Goal: Task Accomplishment & Management: Manage account settings

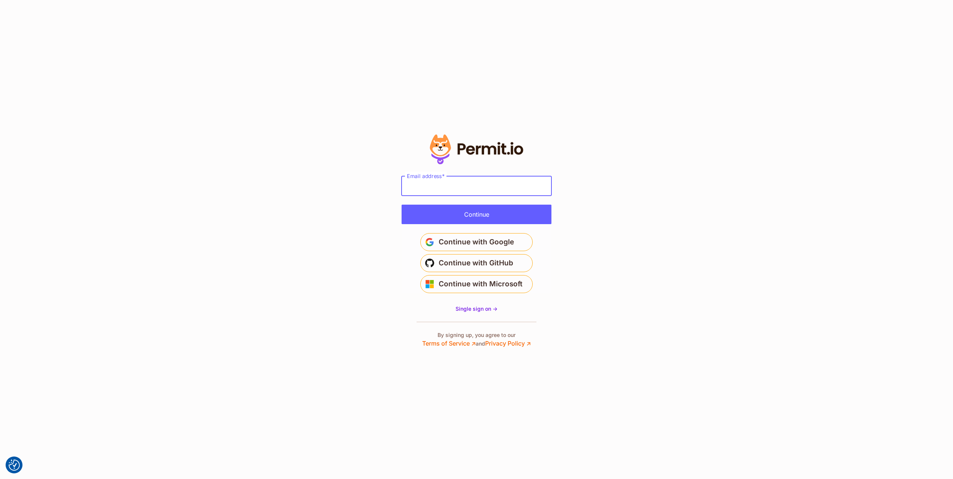
click at [466, 187] on input "Email address" at bounding box center [477, 185] width 150 height 19
drag, startPoint x: 589, startPoint y: 161, endPoint x: 569, endPoint y: 167, distance: 20.6
click at [588, 162] on section "Or" at bounding box center [476, 239] width 953 height 479
click at [471, 195] on input "Email address" at bounding box center [477, 185] width 150 height 19
type input "**********"
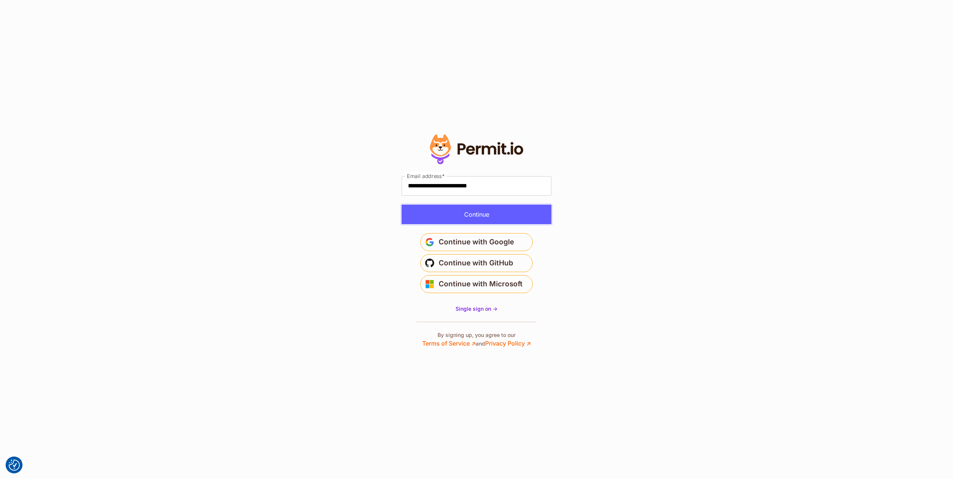
click at [484, 212] on button "Continue" at bounding box center [477, 214] width 150 height 19
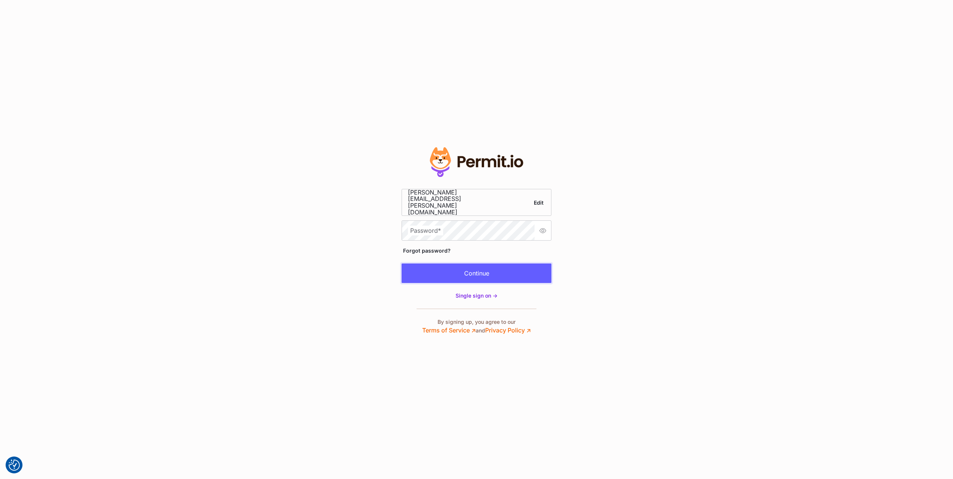
click at [482, 265] on button "Continue" at bounding box center [477, 272] width 150 height 19
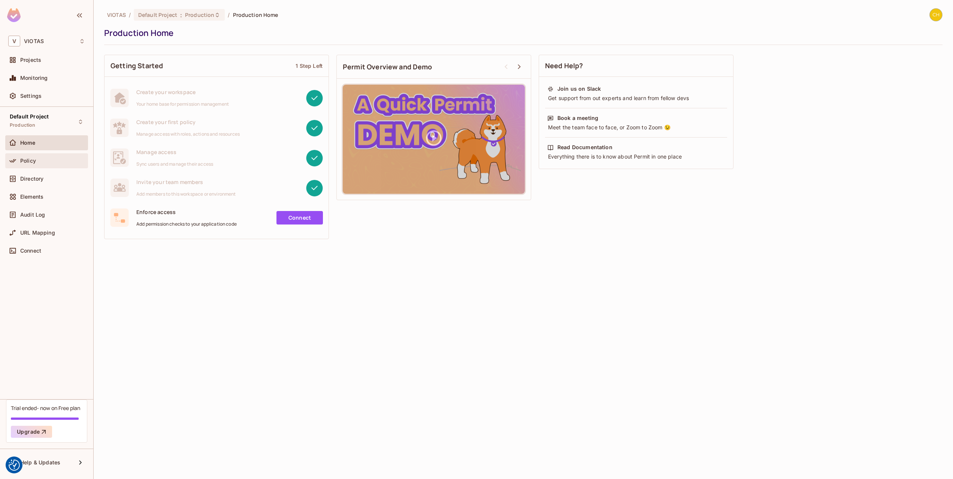
click at [52, 162] on div "Policy" at bounding box center [52, 161] width 65 height 6
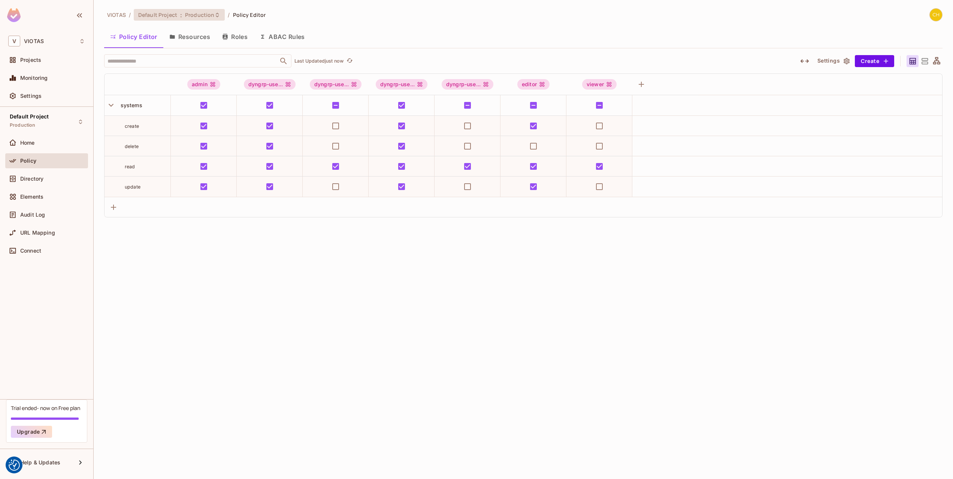
click at [180, 12] on span ":" at bounding box center [181, 15] width 3 height 6
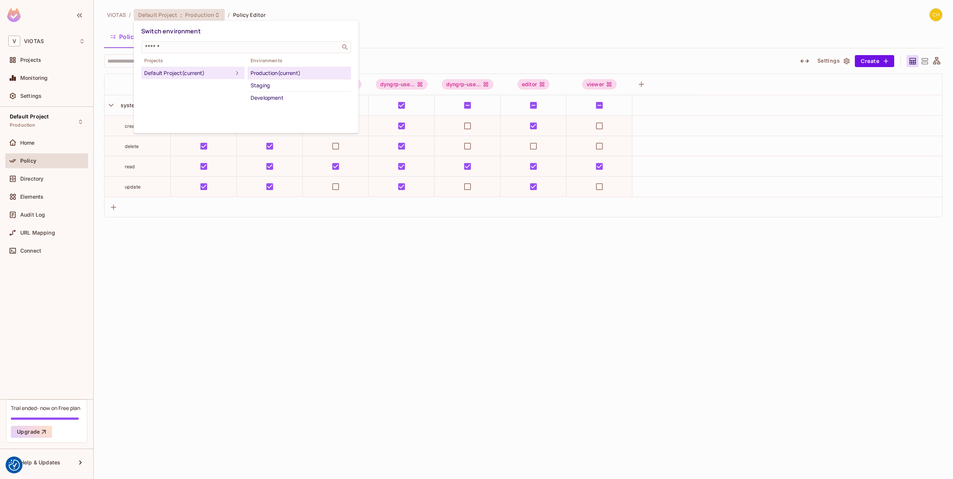
click at [205, 75] on div "Default Project (current)" at bounding box center [188, 73] width 88 height 9
click at [429, 36] on div at bounding box center [476, 239] width 953 height 479
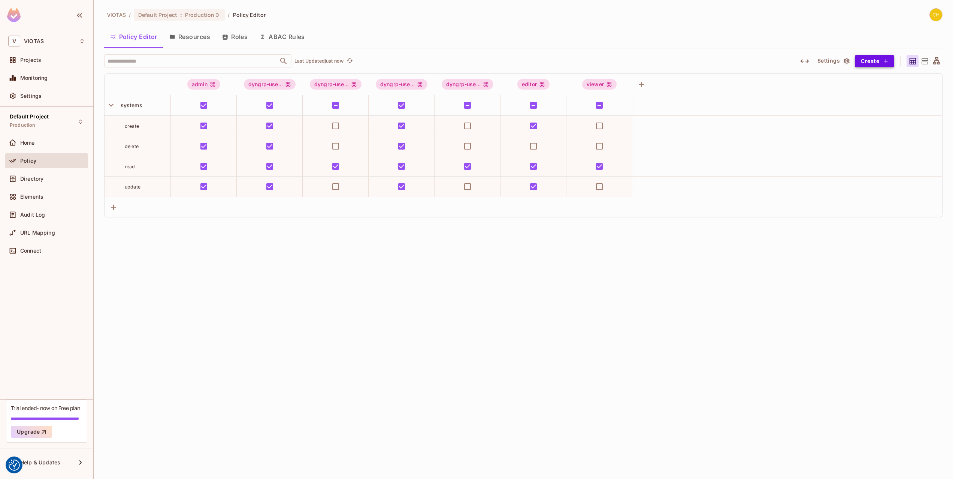
click at [890, 62] on button "Create" at bounding box center [874, 61] width 39 height 12
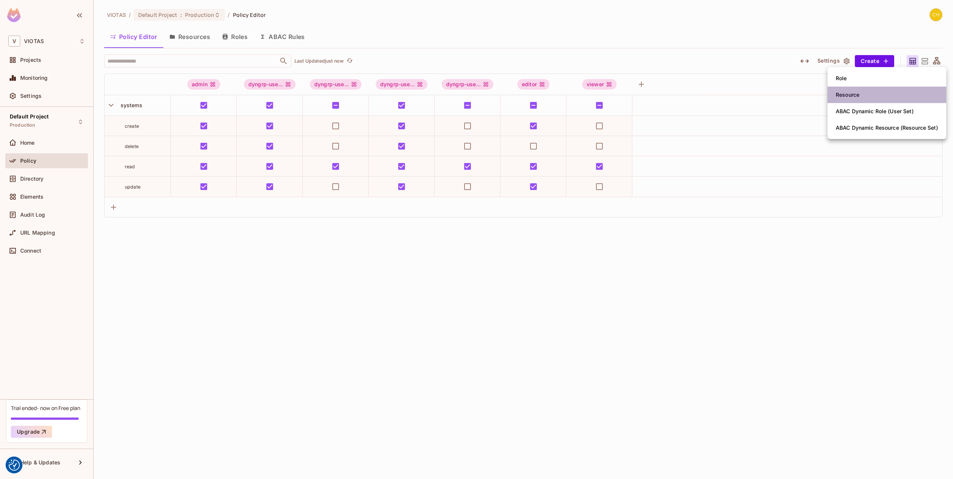
click at [862, 90] on span "Resource" at bounding box center [848, 95] width 28 height 12
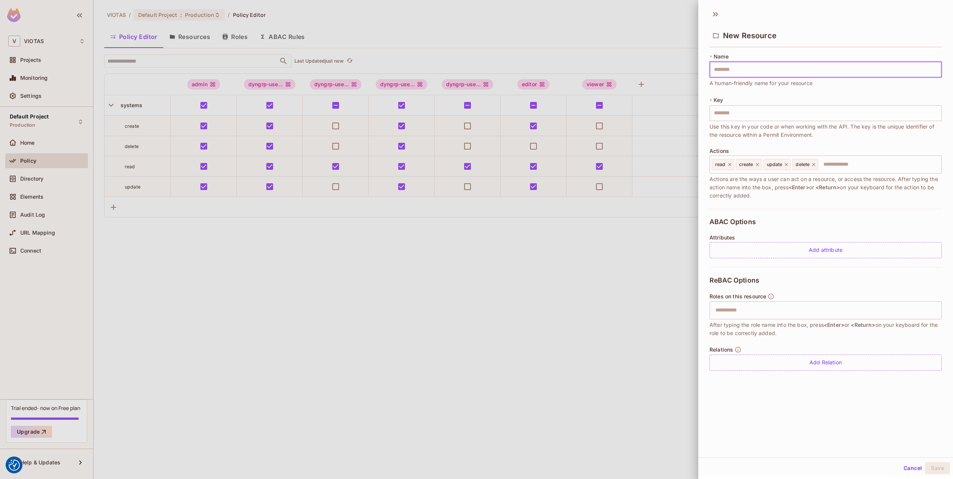
click at [745, 71] on input "text" at bounding box center [826, 70] width 232 height 16
type input "*"
type input "**"
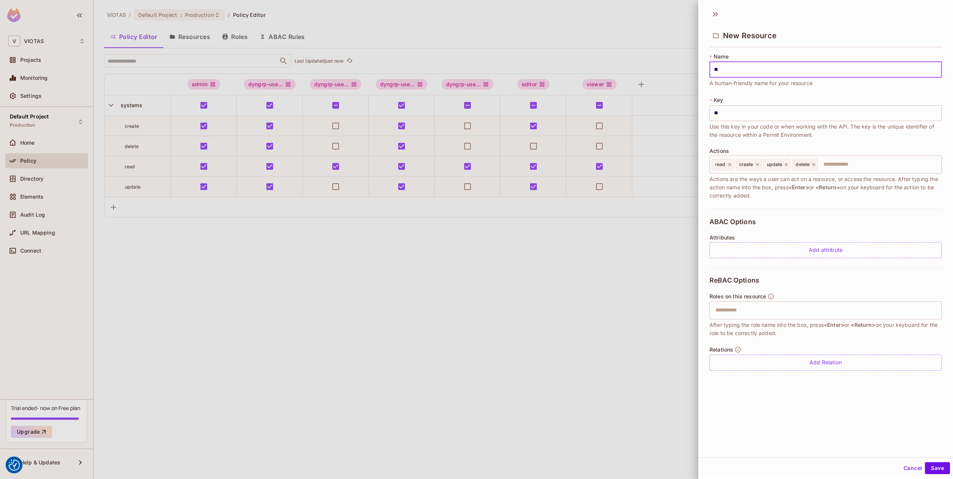
type input "***"
type input "****"
type input "*****"
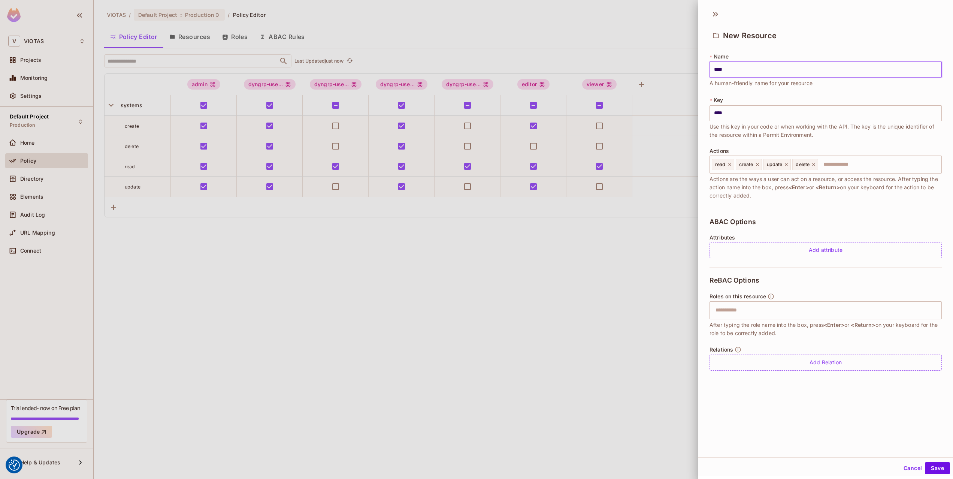
type input "*****"
type input "******"
type input "*******"
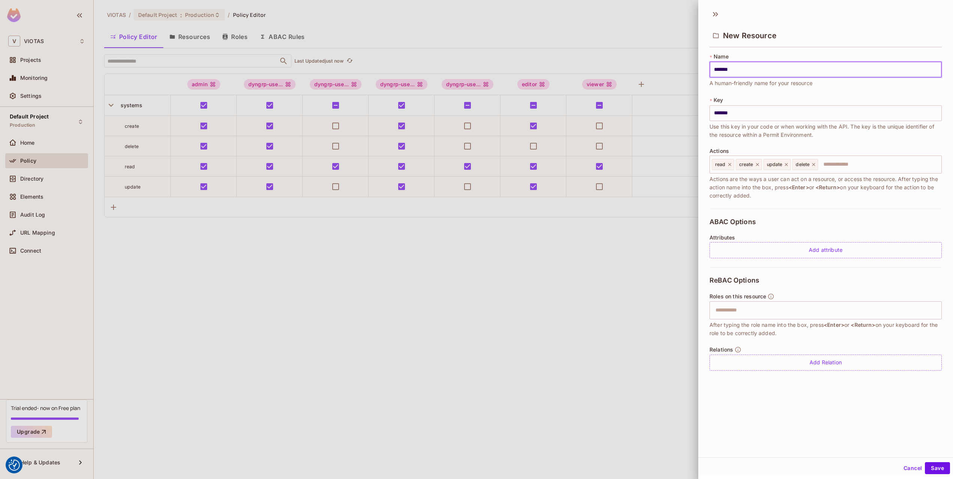
type input "********"
type input "*********"
type input "**********"
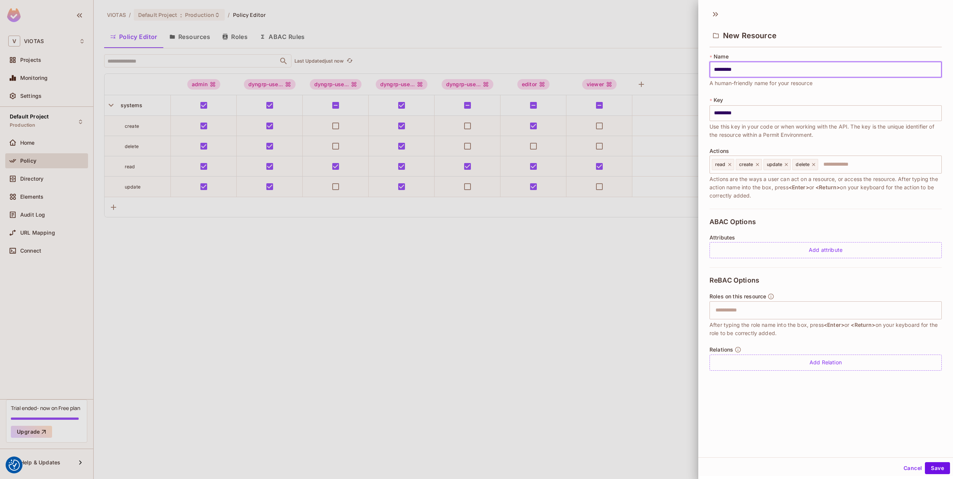
type input "**********"
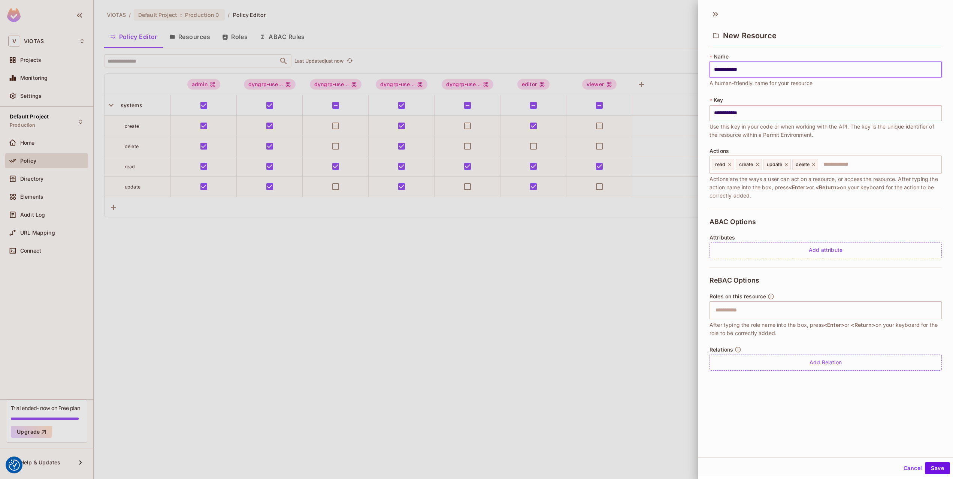
type input "**********"
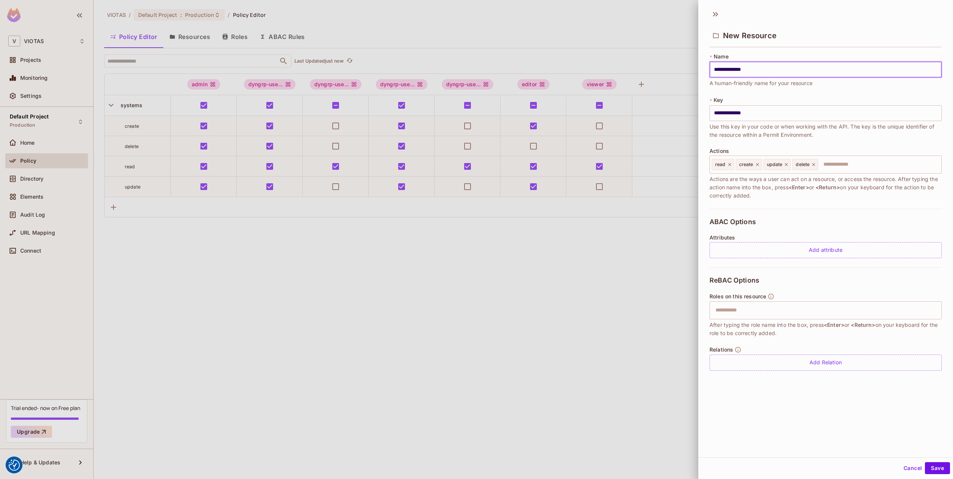
type input "**********"
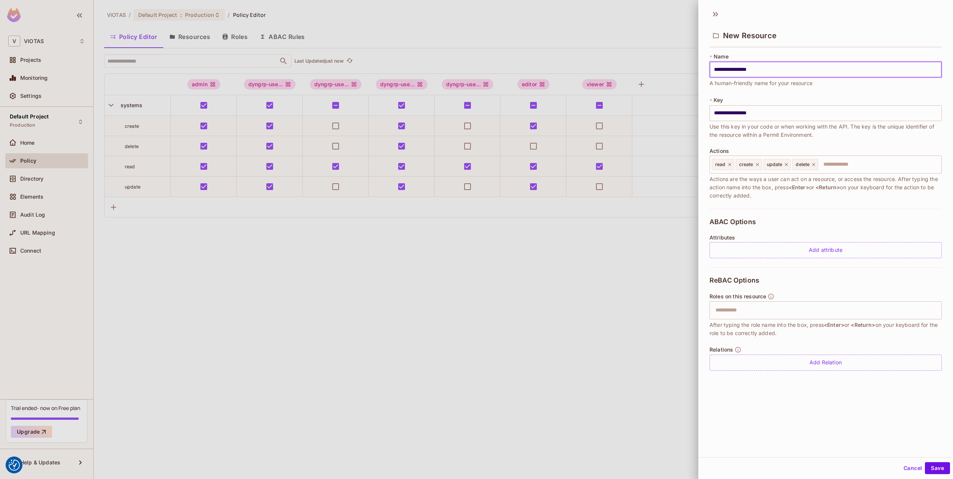
type input "**********"
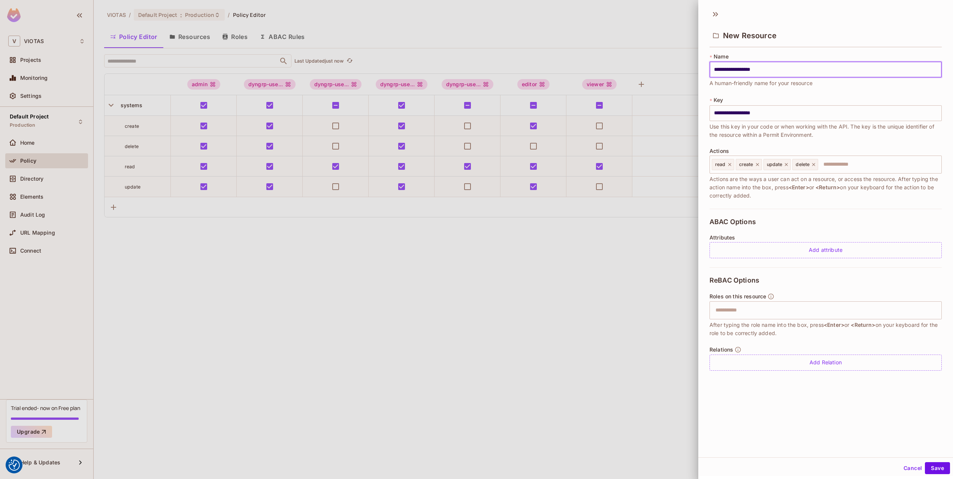
type input "**********"
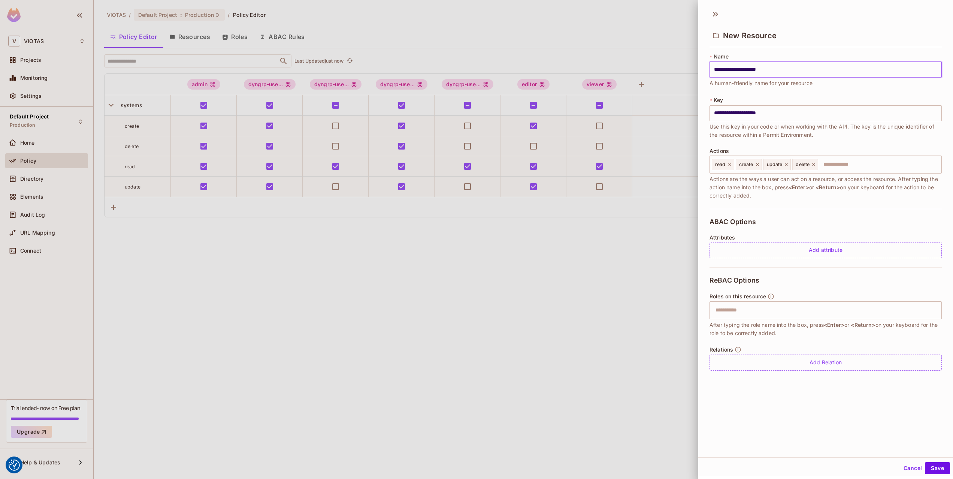
type input "**********"
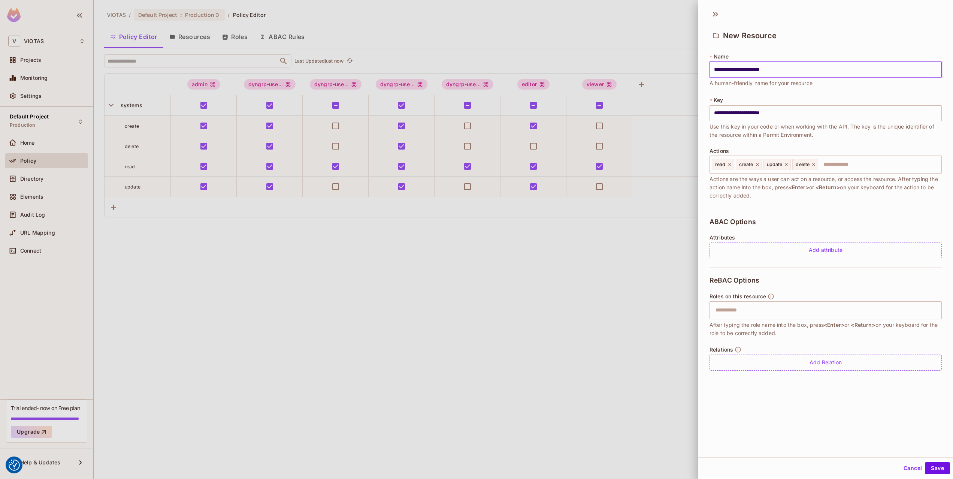
click at [787, 210] on div "ABAC Options Attributes Add attribute" at bounding box center [826, 238] width 232 height 58
click at [941, 466] on button "Save" at bounding box center [937, 468] width 25 height 12
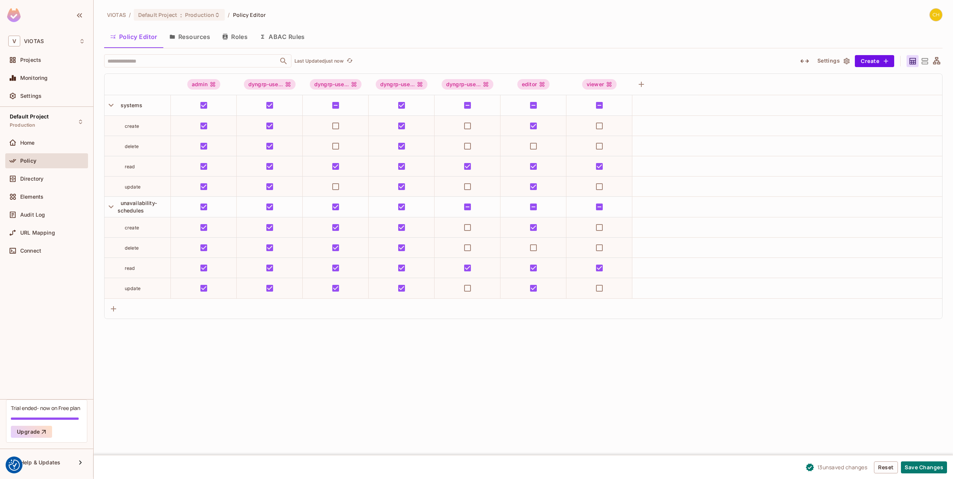
drag, startPoint x: 648, startPoint y: 370, endPoint x: 715, endPoint y: 390, distance: 70.1
click at [657, 371] on div "VIOTAS / Default Project : Production / Policy Editor Policy Editor Resources R…" at bounding box center [524, 239] width 860 height 479
click at [915, 466] on button "Save Changes" at bounding box center [924, 467] width 46 height 12
click at [555, 384] on div "VIOTAS / Default Project : Production / Policy Editor Policy Editor Resources R…" at bounding box center [524, 239] width 860 height 479
click at [205, 16] on span "Production" at bounding box center [199, 14] width 29 height 7
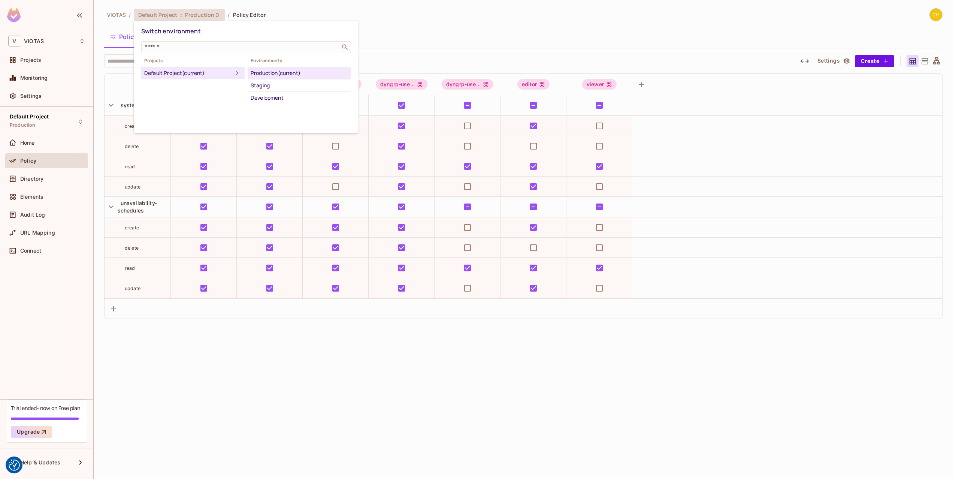
drag, startPoint x: 541, startPoint y: 38, endPoint x: 529, endPoint y: 46, distance: 15.2
click at [538, 39] on div at bounding box center [476, 239] width 953 height 479
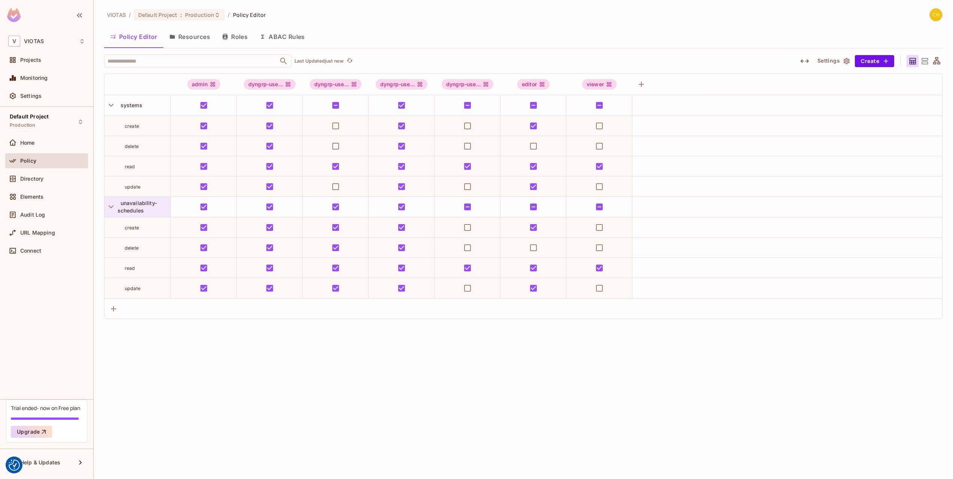
click at [138, 209] on span "unavailability-schedules" at bounding box center [137, 207] width 39 height 14
drag, startPoint x: 175, startPoint y: 351, endPoint x: 154, endPoint y: 321, distance: 36.6
click at [175, 350] on div at bounding box center [476, 239] width 953 height 479
click at [137, 199] on div "unavailability-schedules" at bounding box center [138, 207] width 66 height 20
click at [174, 360] on div at bounding box center [476, 239] width 953 height 479
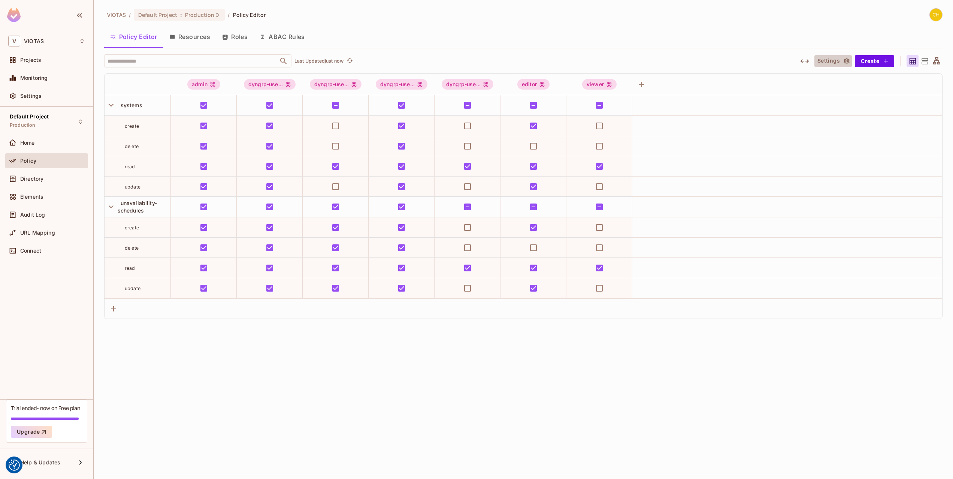
click at [841, 60] on button "Settings" at bounding box center [833, 61] width 37 height 12
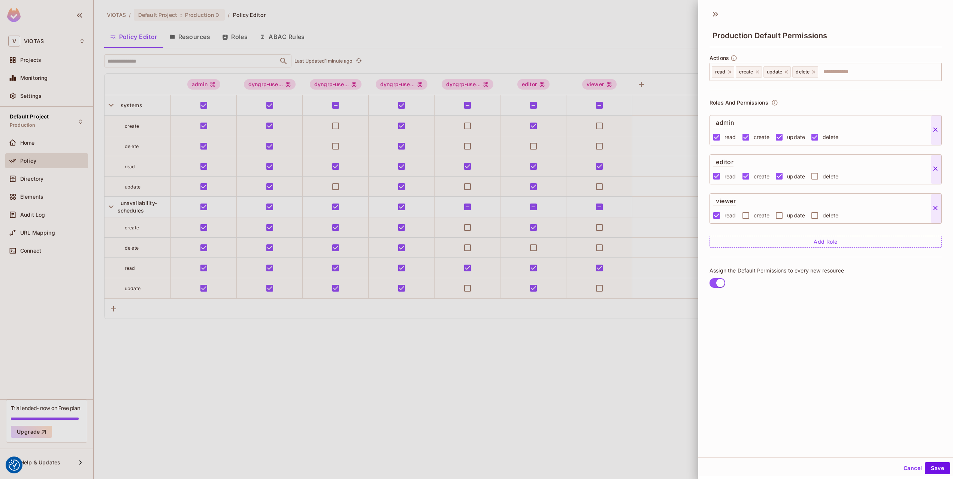
click at [914, 464] on button "Cancel" at bounding box center [913, 468] width 24 height 12
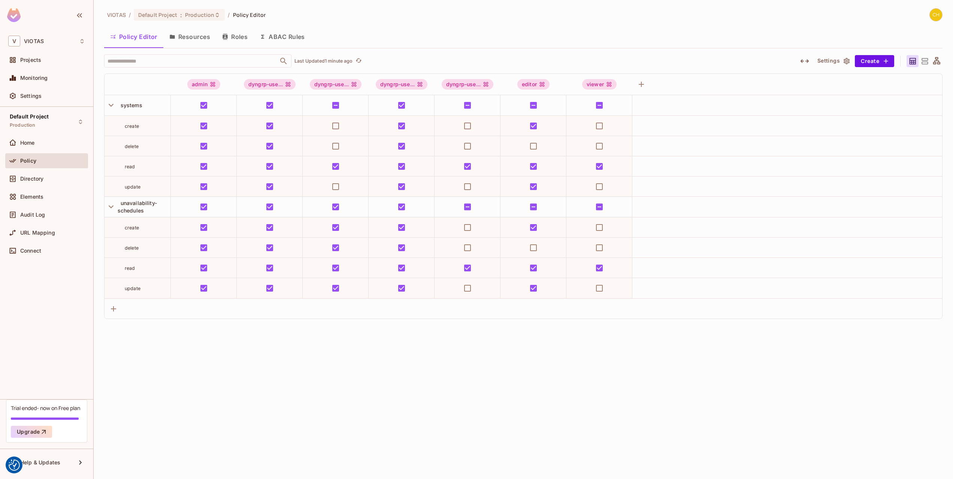
click at [247, 31] on button "Roles" at bounding box center [234, 36] width 37 height 19
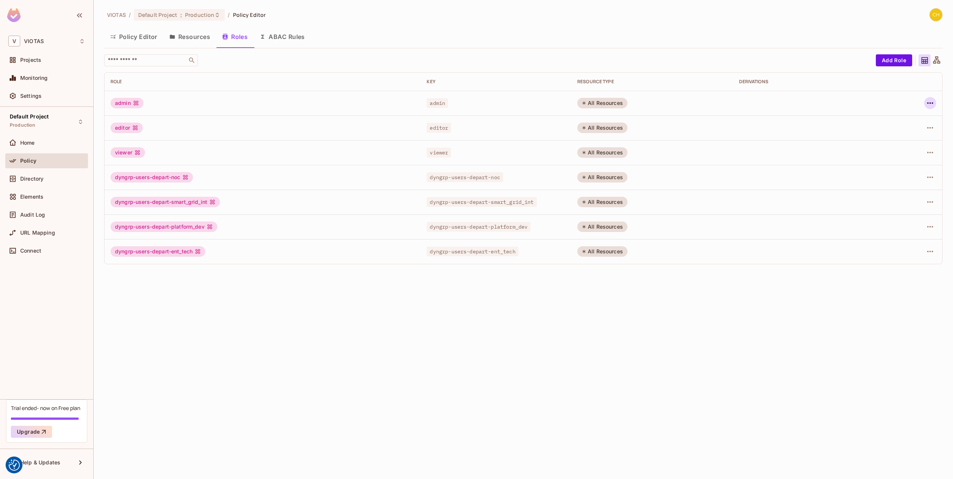
click at [927, 103] on icon "button" at bounding box center [930, 103] width 9 height 9
click at [911, 153] on div "Delete Role" at bounding box center [900, 153] width 29 height 7
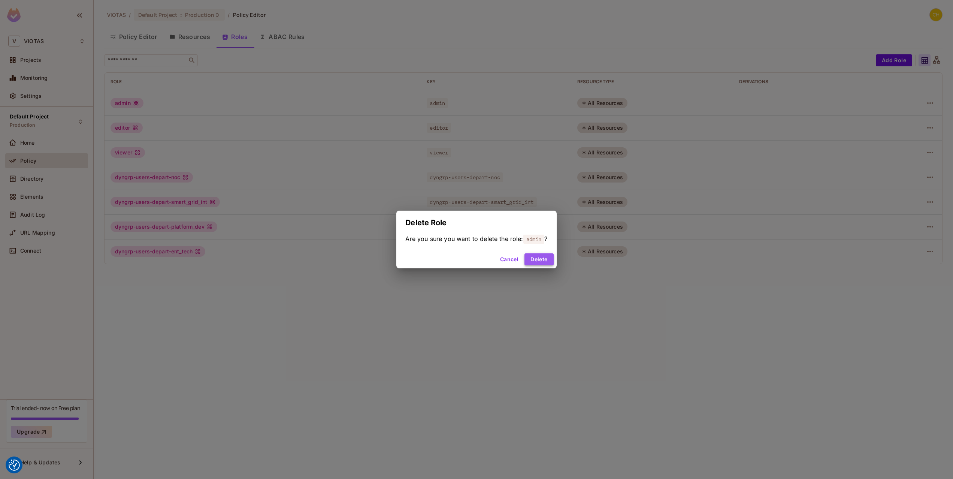
click at [537, 259] on button "Delete" at bounding box center [539, 259] width 29 height 12
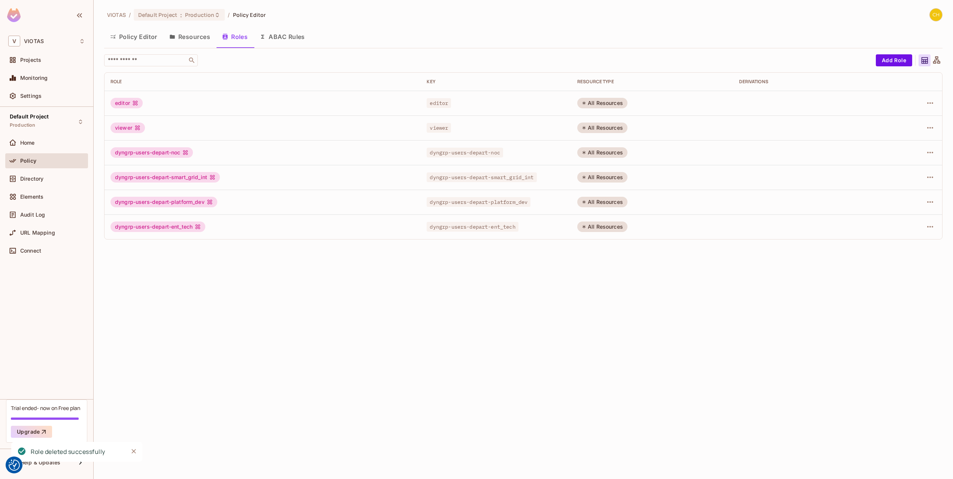
click at [938, 103] on td at bounding box center [911, 103] width 63 height 25
click at [932, 103] on icon "button" at bounding box center [930, 103] width 9 height 9
click at [908, 154] on div "Delete Role" at bounding box center [900, 153] width 29 height 7
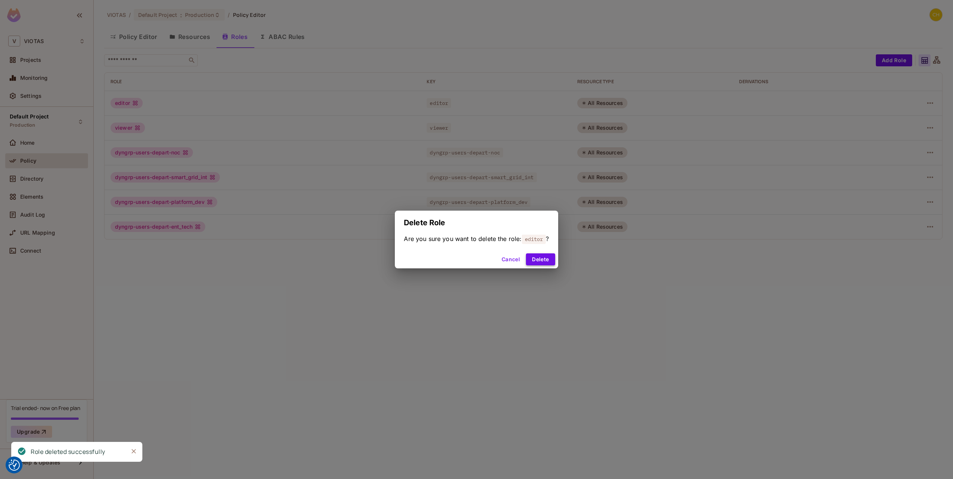
click at [546, 260] on button "Delete" at bounding box center [540, 259] width 29 height 12
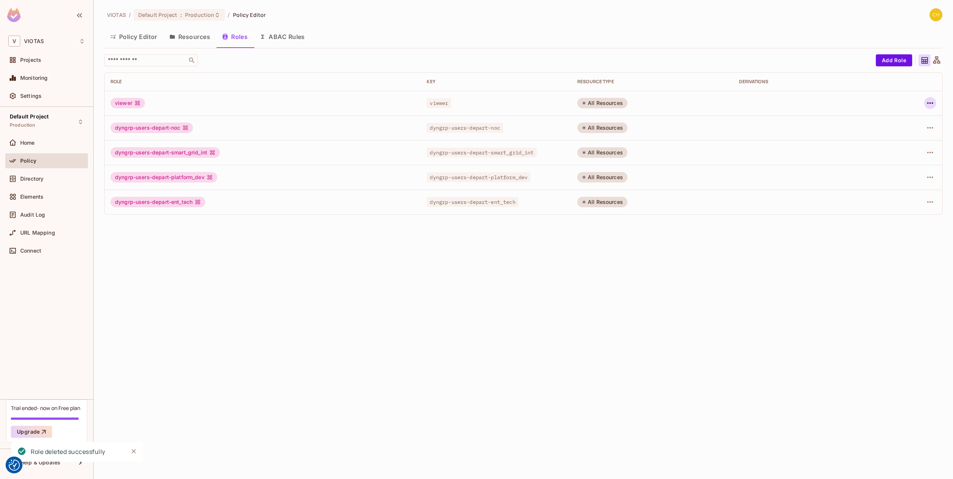
click at [932, 107] on icon "button" at bounding box center [930, 103] width 9 height 9
click at [909, 156] on div "Delete Role" at bounding box center [900, 153] width 29 height 7
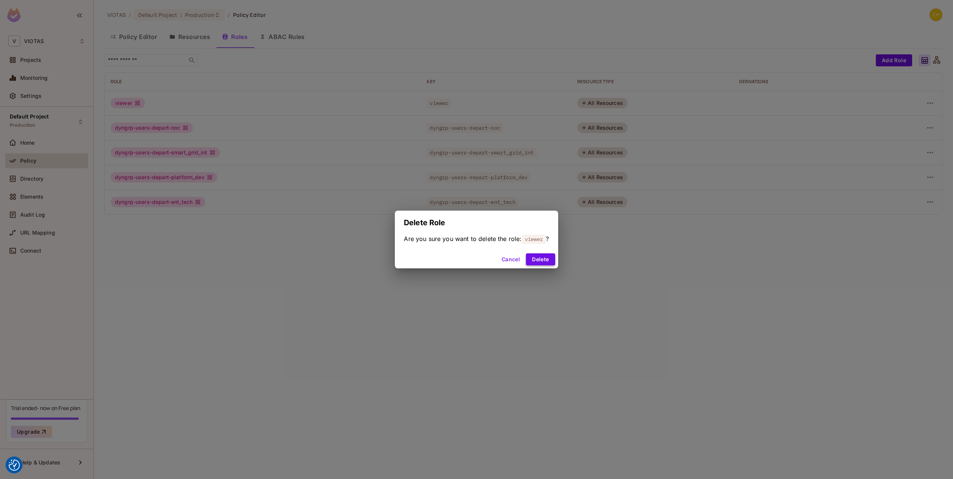
click at [542, 262] on button "Delete" at bounding box center [540, 259] width 29 height 12
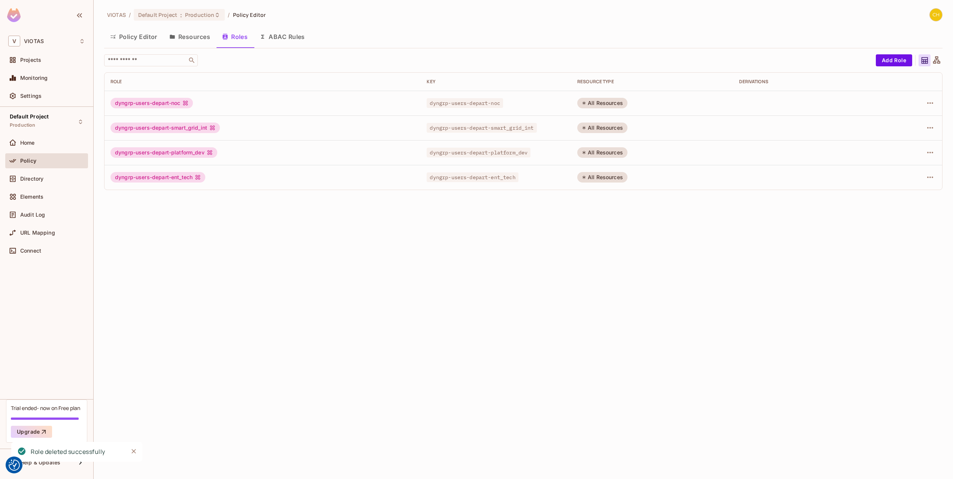
click at [415, 280] on div "VIOTAS / Default Project : Production / Policy Editor Policy Editor Resources R…" at bounding box center [524, 239] width 860 height 479
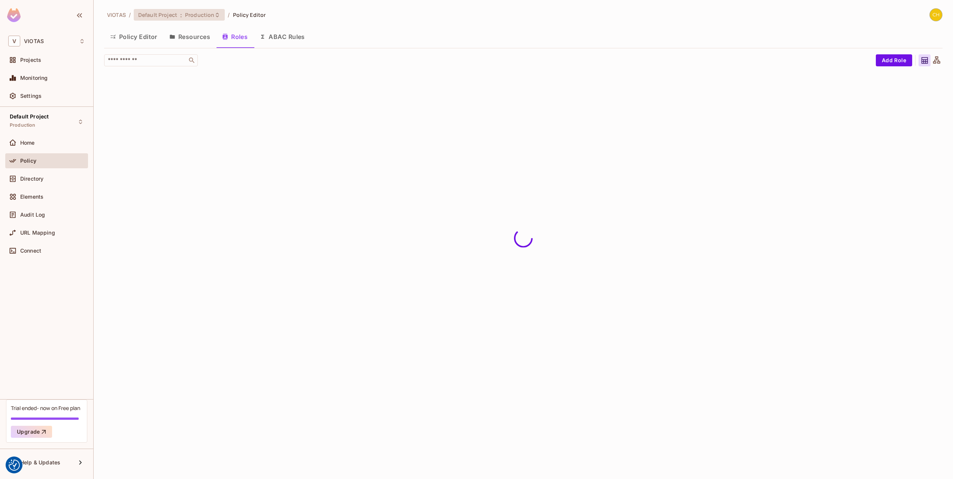
drag, startPoint x: 206, startPoint y: 24, endPoint x: 191, endPoint y: 17, distance: 16.4
click at [191, 17] on span "Production" at bounding box center [199, 14] width 29 height 7
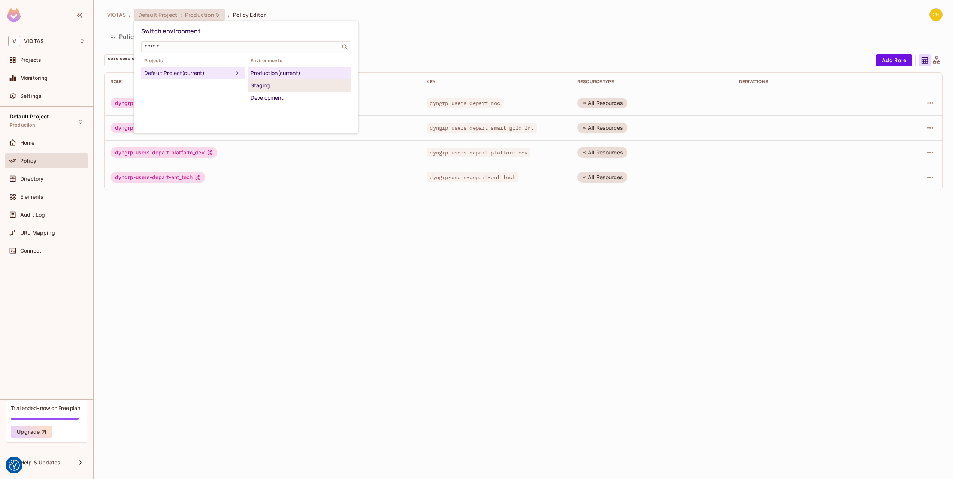
click at [269, 88] on div "Staging" at bounding box center [299, 85] width 97 height 9
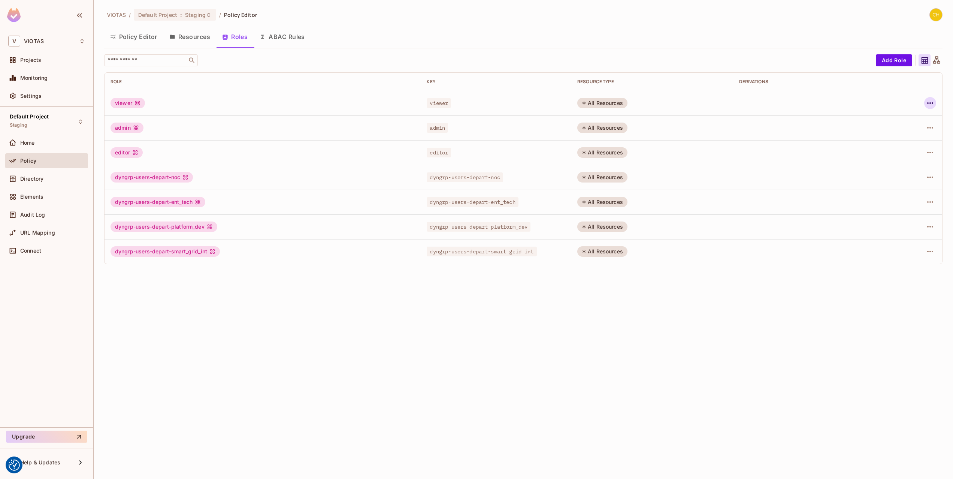
click at [926, 101] on icon "button" at bounding box center [930, 103] width 9 height 9
click at [910, 154] on div "Delete Role" at bounding box center [900, 153] width 29 height 7
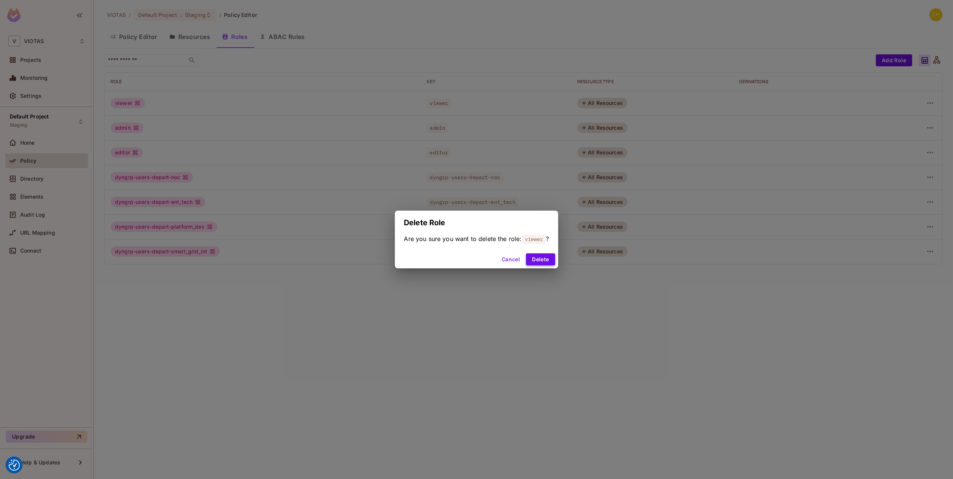
click at [544, 261] on button "Delete" at bounding box center [540, 259] width 29 height 12
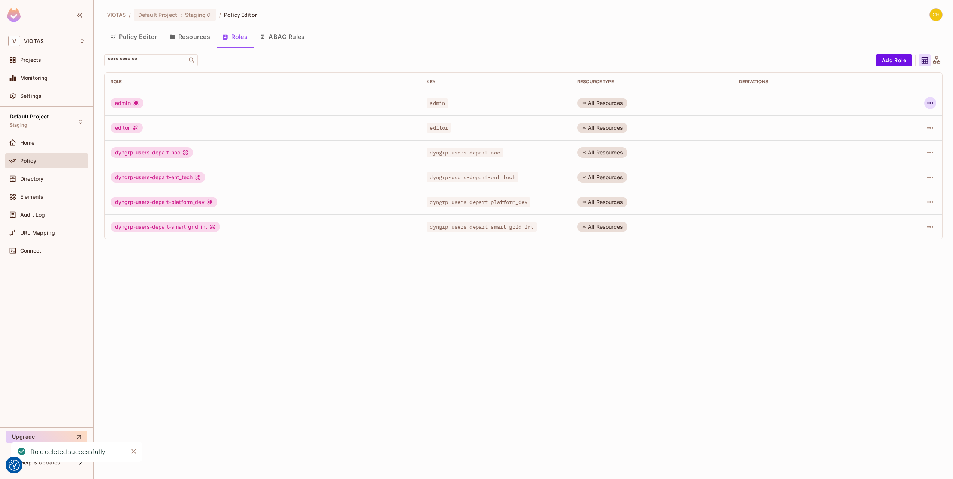
click at [927, 100] on icon "button" at bounding box center [930, 103] width 9 height 9
click at [905, 152] on div "Delete Role" at bounding box center [900, 153] width 29 height 7
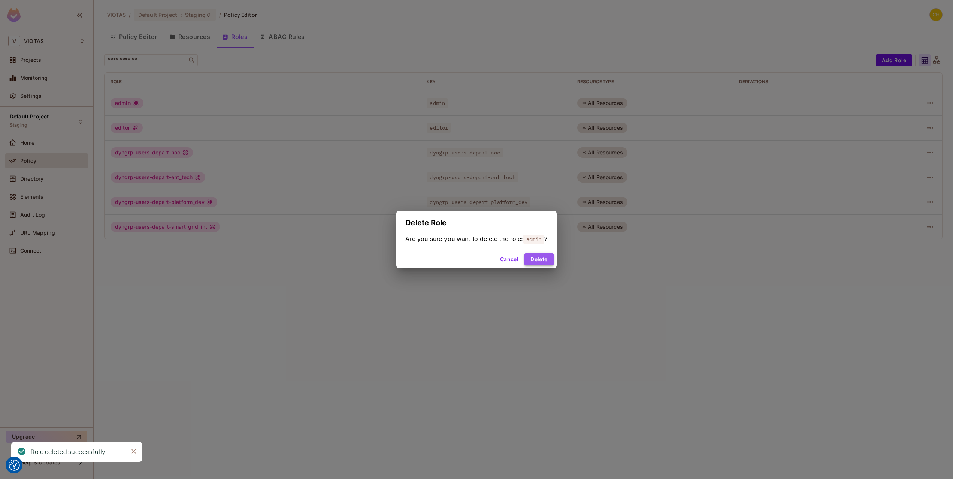
click at [546, 261] on button "Delete" at bounding box center [539, 259] width 29 height 12
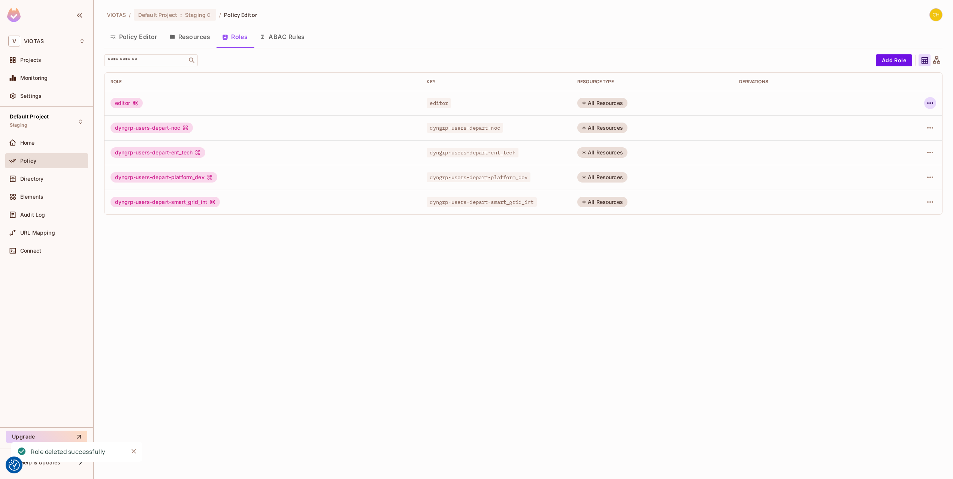
click at [936, 105] on button "button" at bounding box center [930, 103] width 12 height 12
click at [909, 157] on span "Delete Role" at bounding box center [900, 153] width 33 height 12
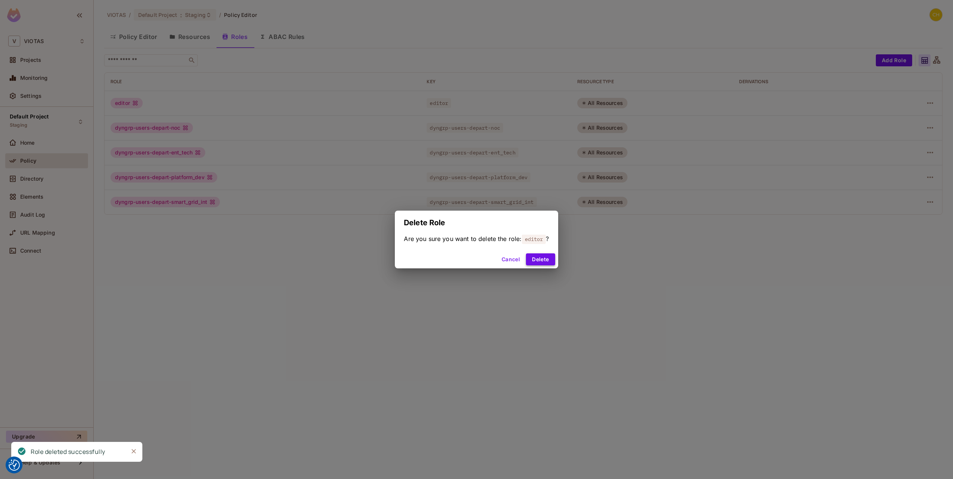
click at [549, 257] on button "Delete" at bounding box center [540, 259] width 29 height 12
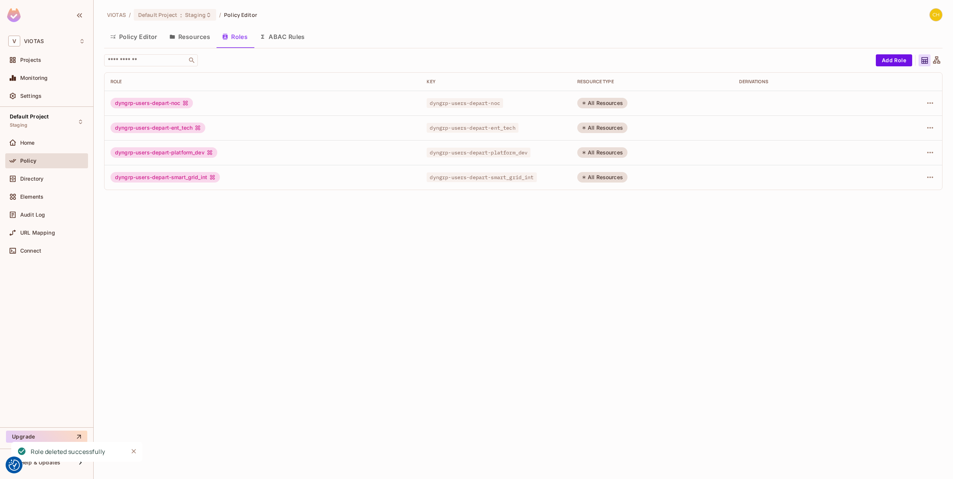
click at [311, 283] on div "VIOTAS / Default Project : Staging / Policy Editor Policy Editor Resources Role…" at bounding box center [524, 239] width 860 height 479
click at [130, 39] on button "Policy Editor" at bounding box center [133, 36] width 59 height 19
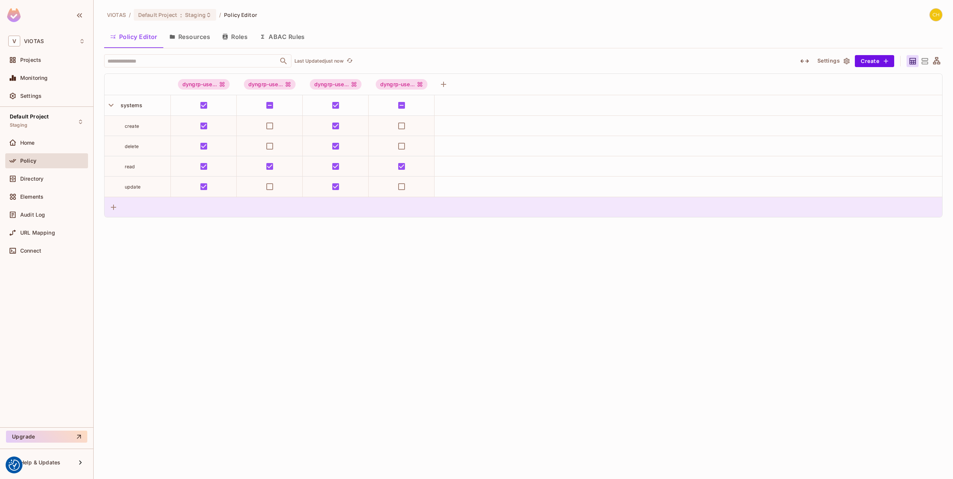
click at [175, 206] on div at bounding box center [524, 207] width 838 height 20
click at [119, 207] on button "button" at bounding box center [114, 207] width 12 height 12
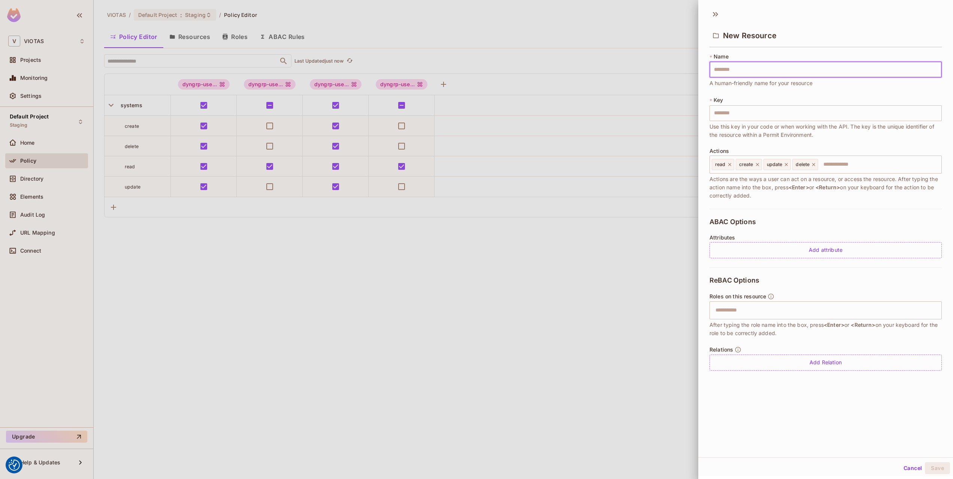
click at [767, 72] on input "text" at bounding box center [826, 70] width 232 height 16
type input "**********"
click at [942, 463] on button "Save" at bounding box center [937, 468] width 25 height 12
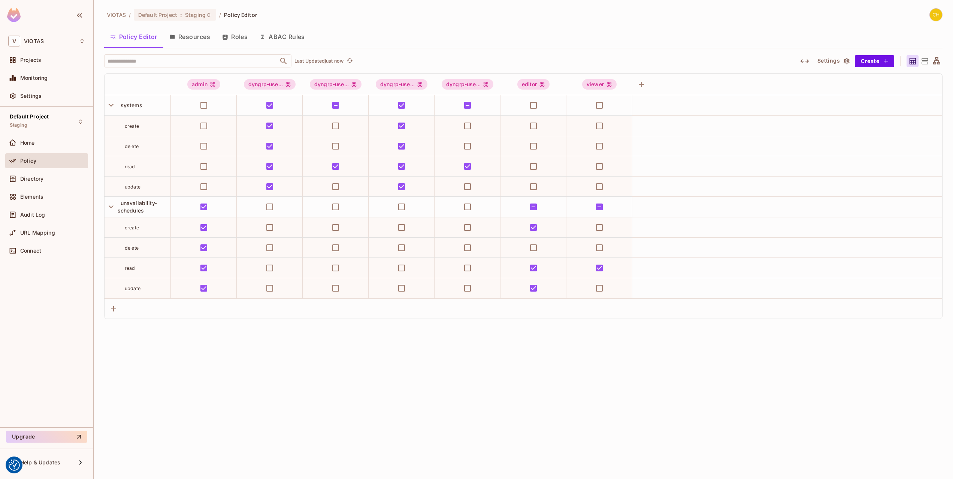
click at [227, 33] on button "Roles" at bounding box center [234, 36] width 37 height 19
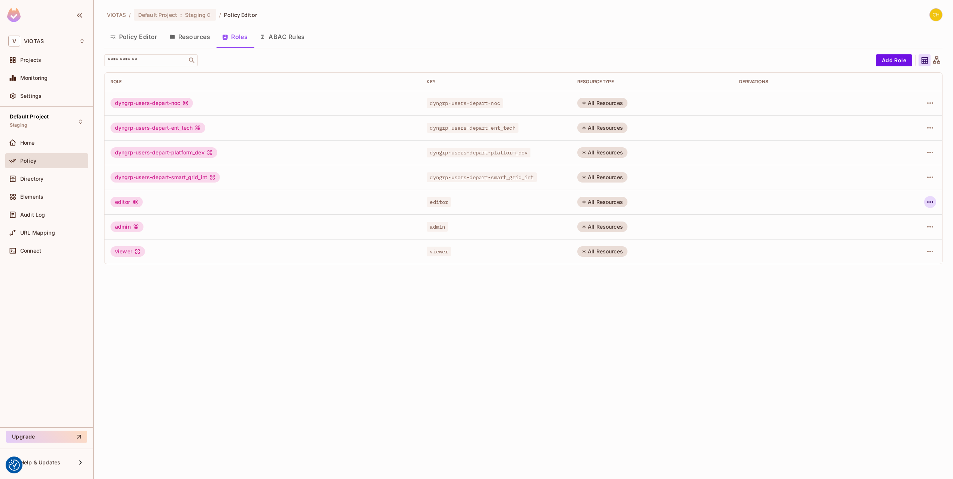
click at [934, 201] on icon "button" at bounding box center [930, 201] width 9 height 9
click at [899, 247] on span "Delete Role" at bounding box center [900, 252] width 33 height 12
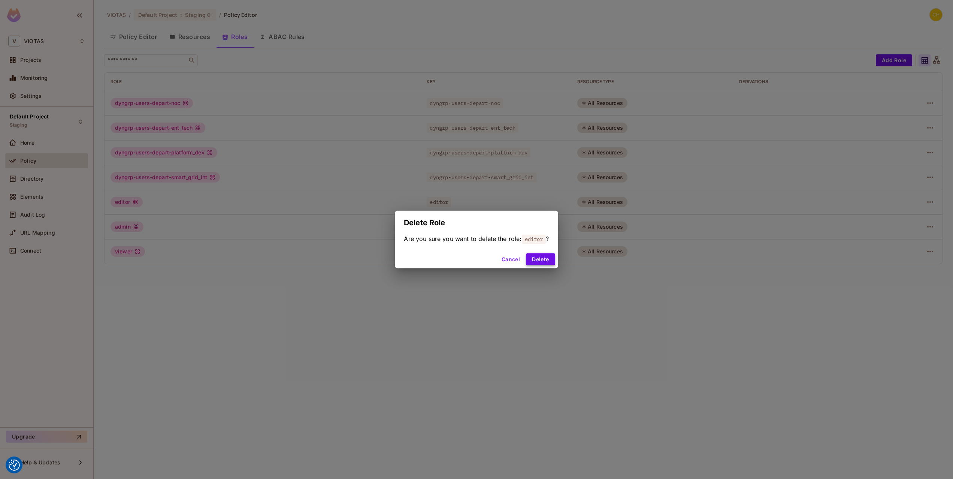
click at [537, 259] on button "Delete" at bounding box center [540, 259] width 29 height 12
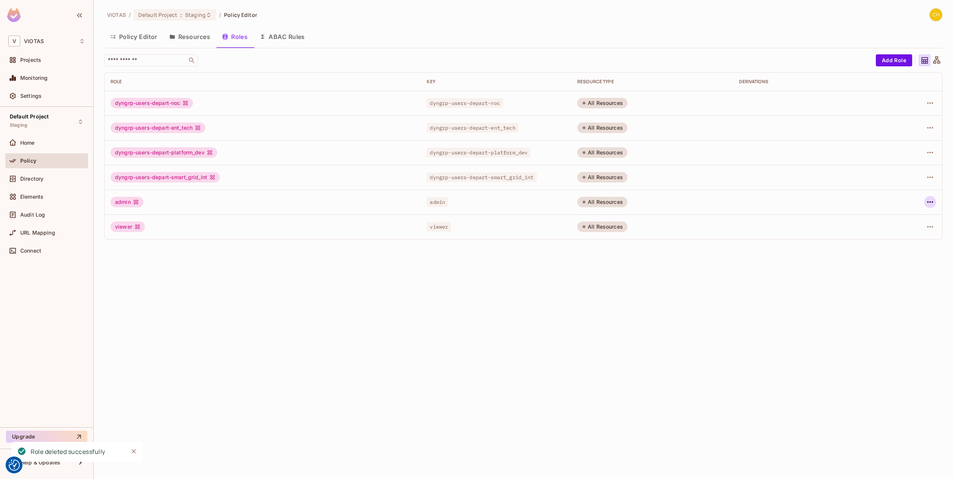
click at [928, 202] on icon "button" at bounding box center [930, 201] width 6 height 1
click at [892, 253] on div "Delete Role" at bounding box center [900, 251] width 29 height 7
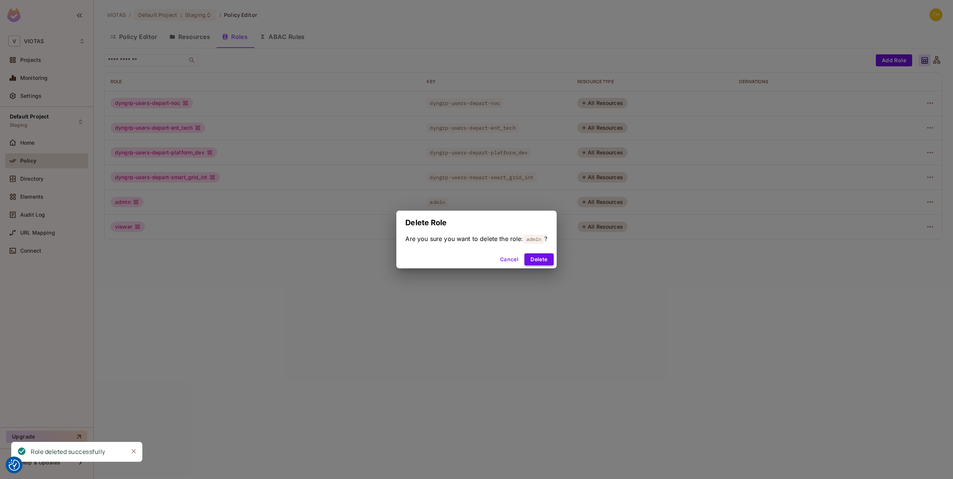
click at [543, 258] on button "Delete" at bounding box center [539, 259] width 29 height 12
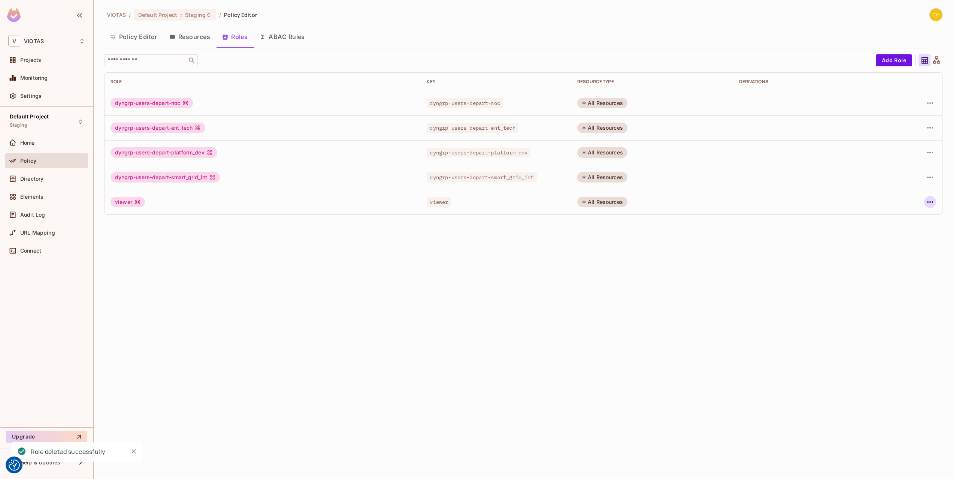
click at [932, 205] on icon "button" at bounding box center [930, 201] width 9 height 9
click at [896, 254] on div "Delete Role" at bounding box center [900, 251] width 29 height 7
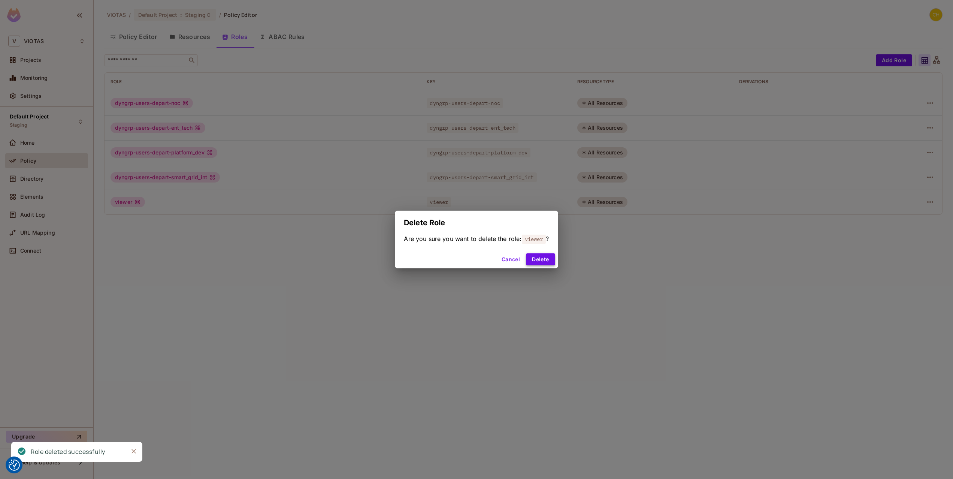
click at [543, 264] on button "Delete" at bounding box center [540, 259] width 29 height 12
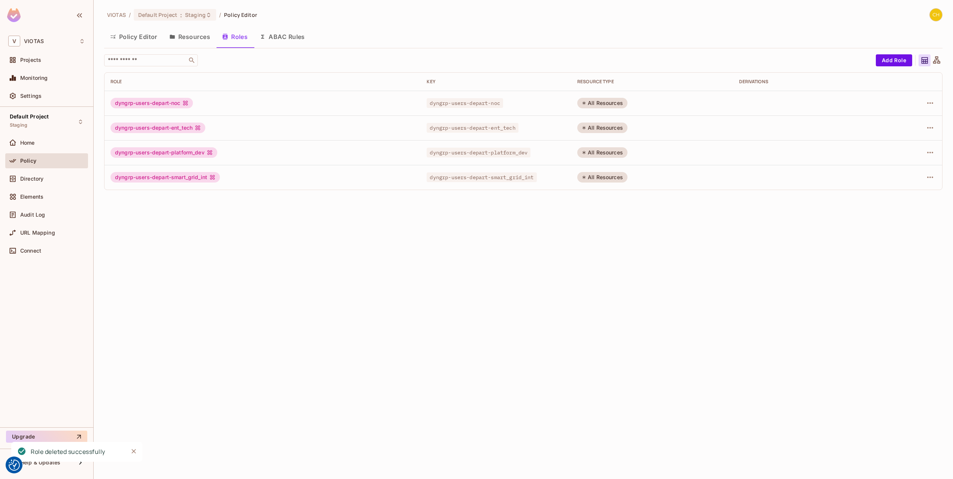
click at [144, 41] on button "Policy Editor" at bounding box center [133, 36] width 59 height 19
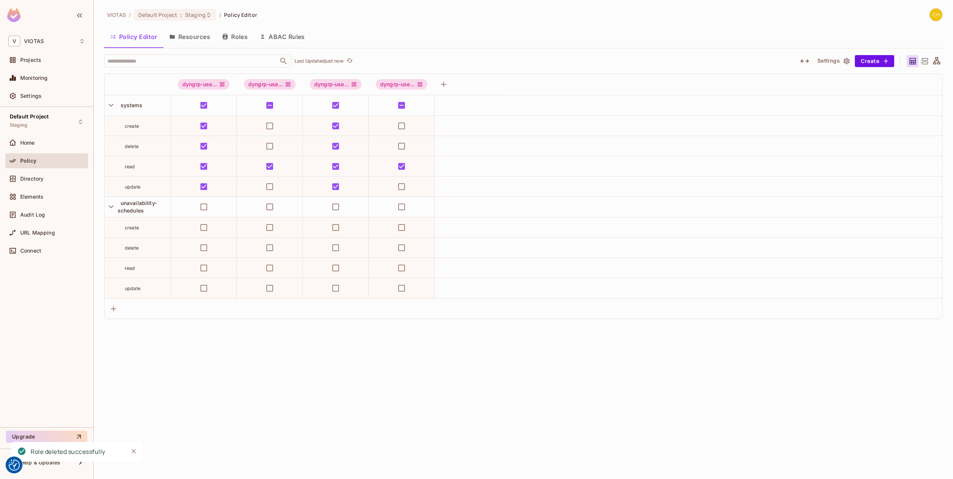
click at [839, 64] on button "Settings" at bounding box center [833, 61] width 37 height 12
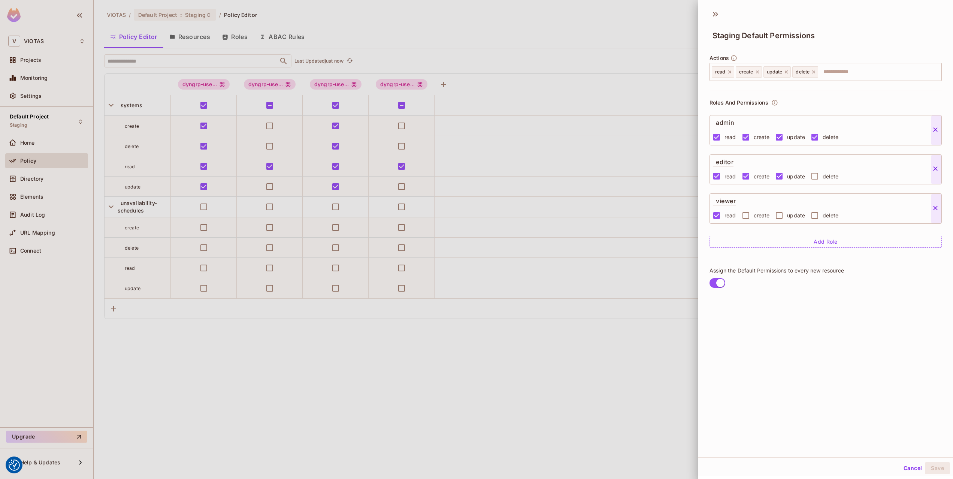
click at [935, 128] on icon at bounding box center [935, 129] width 7 height 7
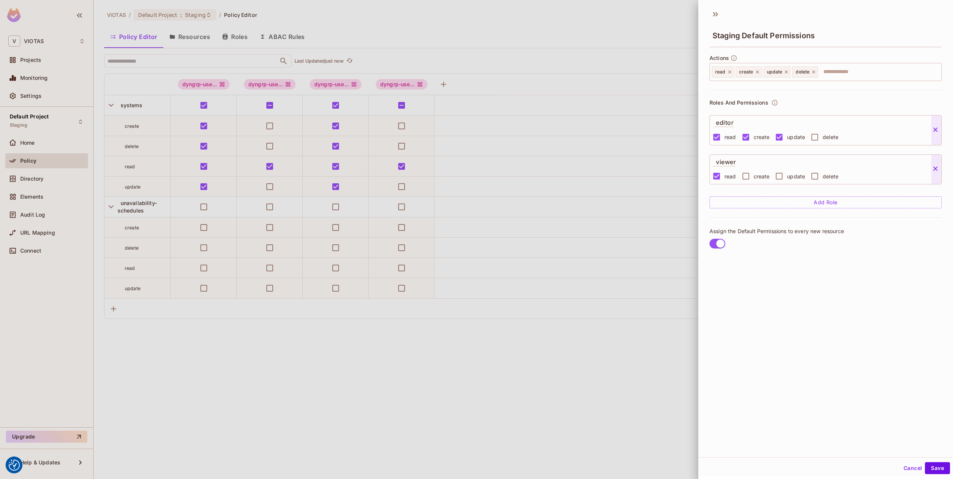
click at [938, 132] on icon at bounding box center [935, 129] width 7 height 7
click at [935, 135] on button at bounding box center [937, 130] width 10 height 9
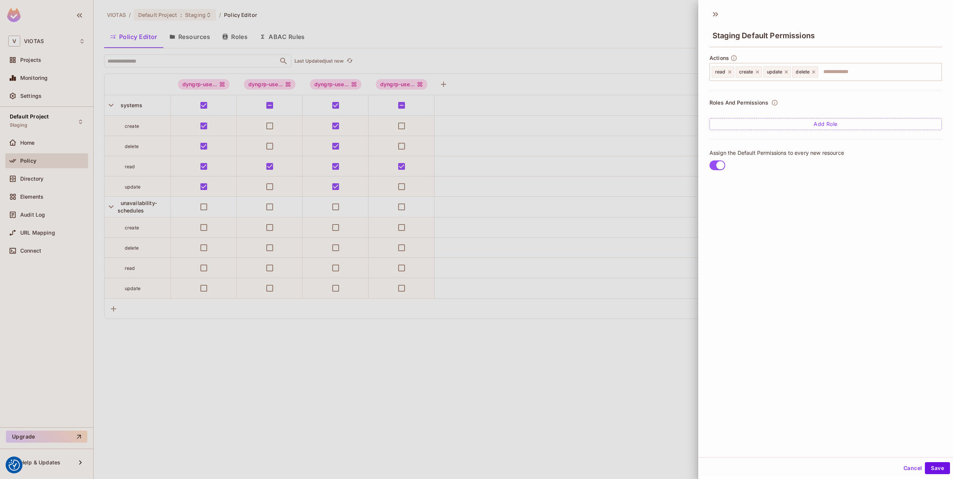
drag, startPoint x: 939, startPoint y: 468, endPoint x: 803, endPoint y: 260, distance: 248.1
click at [852, 330] on div "Staging Default Permissions Actions read create update delete ​ Roles And Permi…" at bounding box center [825, 238] width 255 height 476
click at [716, 171] on label at bounding box center [718, 165] width 22 height 16
click at [937, 467] on button "Save" at bounding box center [937, 468] width 25 height 12
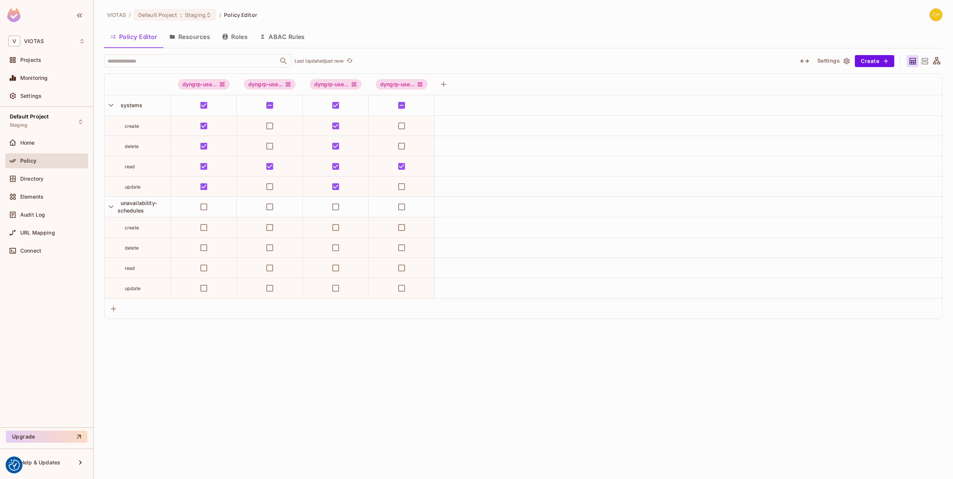
drag, startPoint x: 518, startPoint y: 406, endPoint x: 429, endPoint y: 389, distance: 91.1
click at [514, 405] on div "VIOTAS / Default Project : Staging / Policy Editor Policy Editor Resources Role…" at bounding box center [524, 239] width 860 height 479
click at [464, 356] on div "VIOTAS / Default Project : Staging / Policy Editor Policy Editor Resources Role…" at bounding box center [524, 239] width 860 height 479
click at [936, 470] on button "Save Changes" at bounding box center [924, 467] width 46 height 12
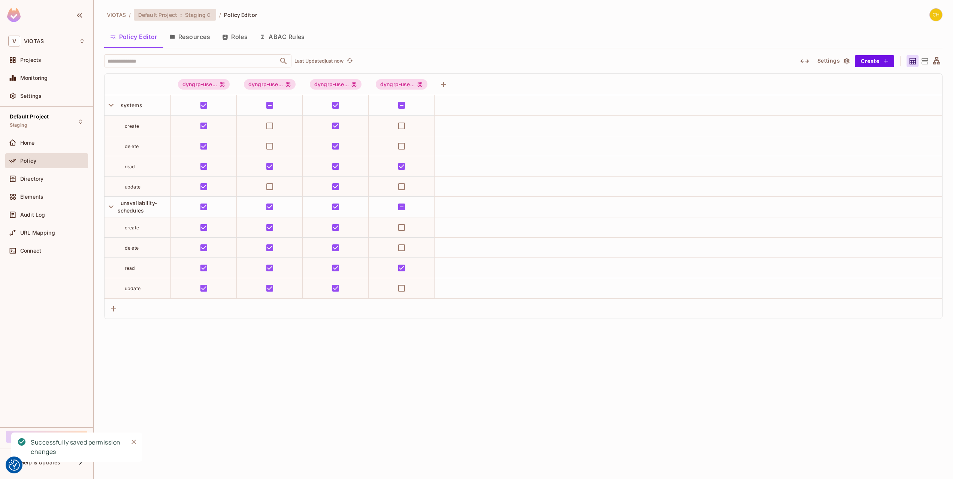
click at [189, 16] on span "Staging" at bounding box center [195, 14] width 21 height 7
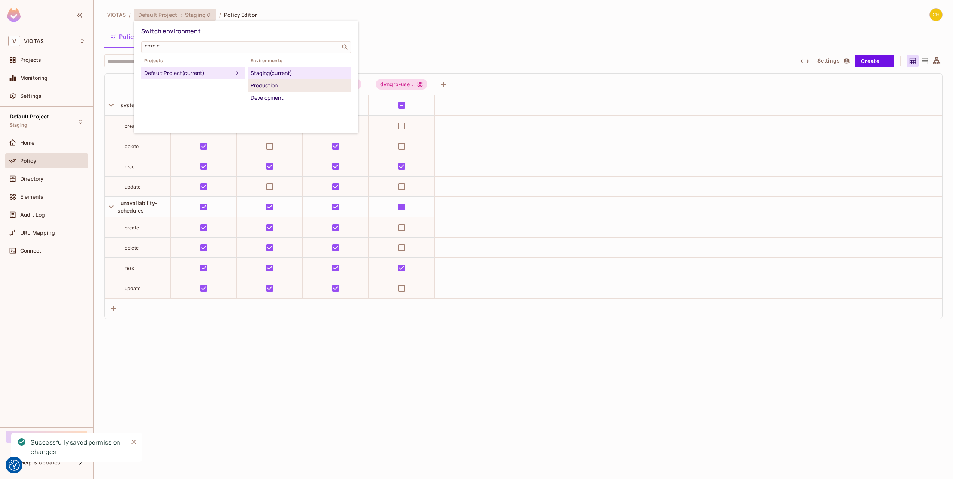
click at [298, 86] on div "Production" at bounding box center [299, 85] width 97 height 9
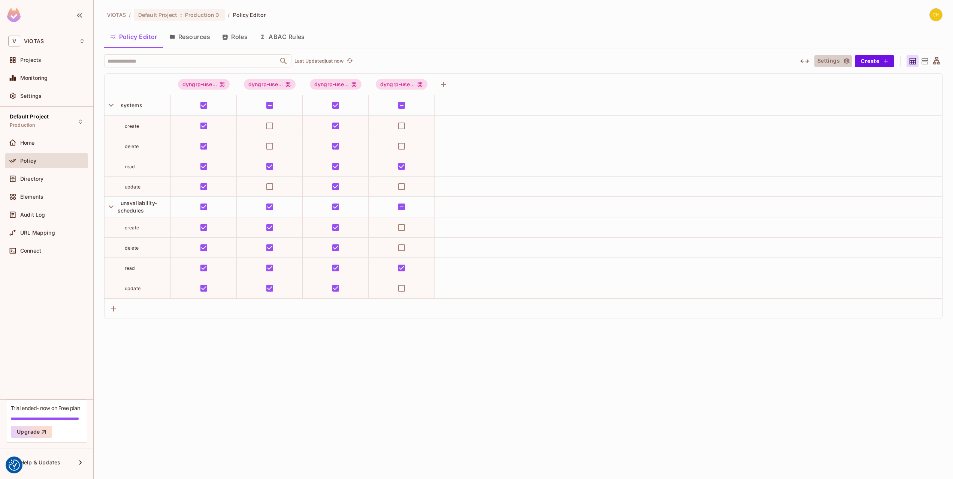
click at [832, 58] on button "Settings" at bounding box center [833, 61] width 37 height 12
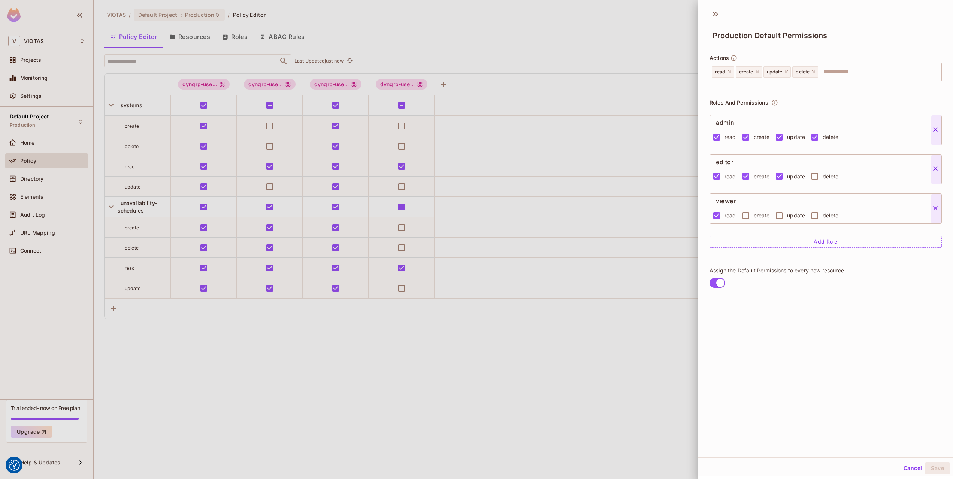
click at [936, 129] on icon at bounding box center [935, 129] width 4 height 4
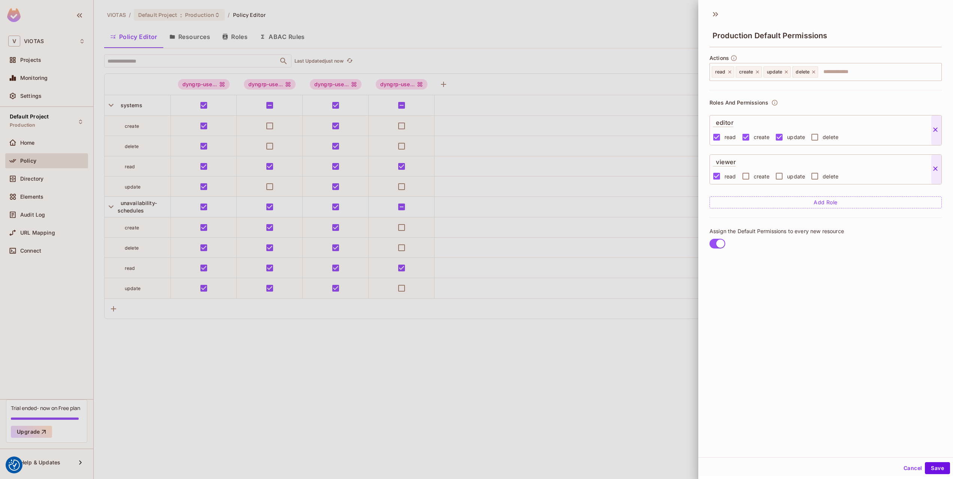
click at [935, 130] on icon at bounding box center [935, 129] width 4 height 4
click at [935, 130] on icon at bounding box center [935, 129] width 7 height 7
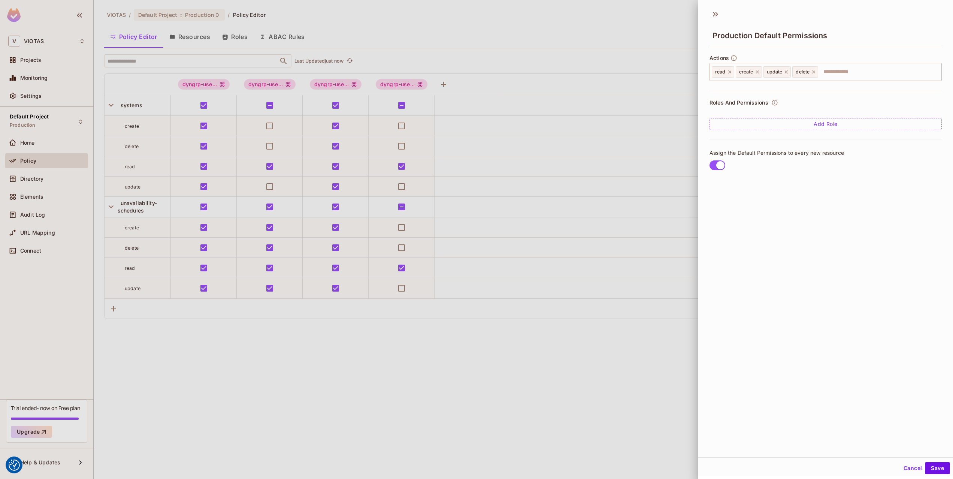
drag, startPoint x: 812, startPoint y: 220, endPoint x: 764, endPoint y: 210, distance: 48.3
click at [811, 220] on div "Production Default Permissions Actions read create update delete ​ Roles And Pe…" at bounding box center [825, 231] width 255 height 452
click at [940, 471] on button "Save" at bounding box center [937, 468] width 25 height 12
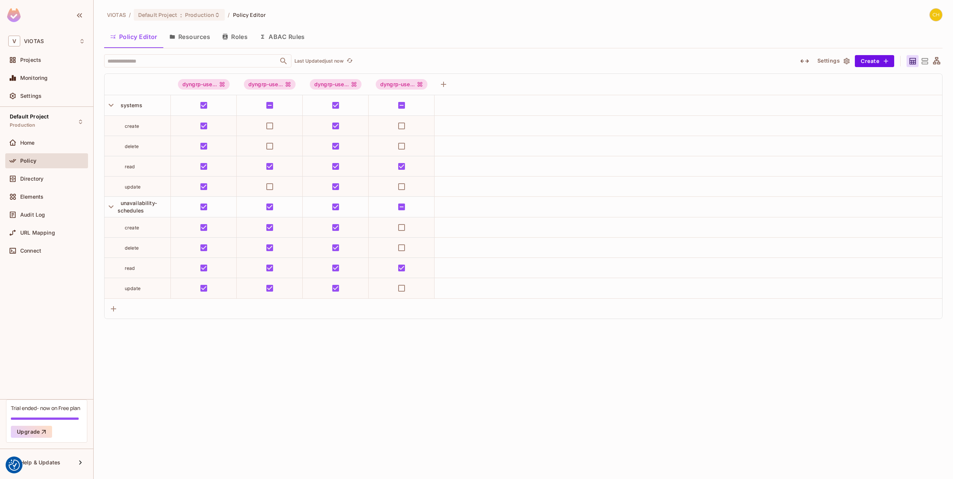
click at [452, 386] on div "VIOTAS / Default Project : Production / Policy Editor Policy Editor Resources R…" at bounding box center [524, 239] width 860 height 479
click at [28, 253] on span "Connect" at bounding box center [30, 251] width 21 height 6
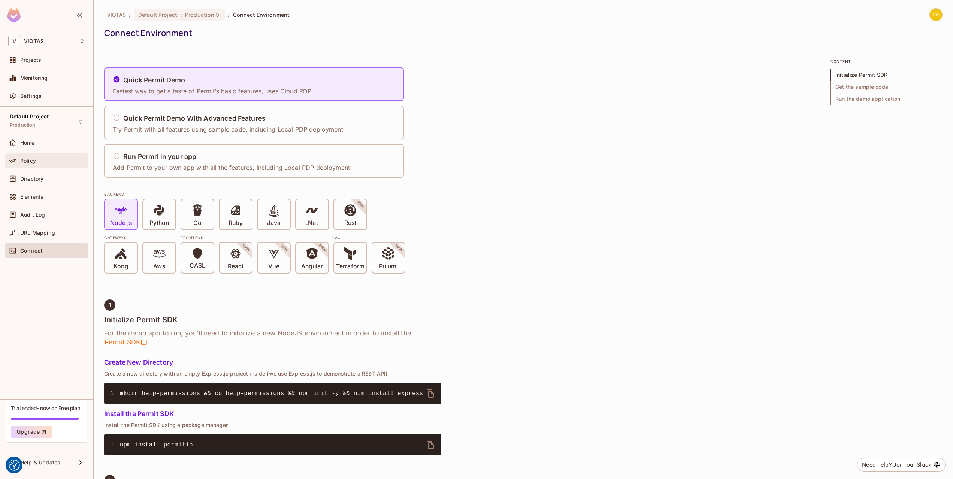
click at [45, 164] on div "Policy" at bounding box center [46, 160] width 77 height 9
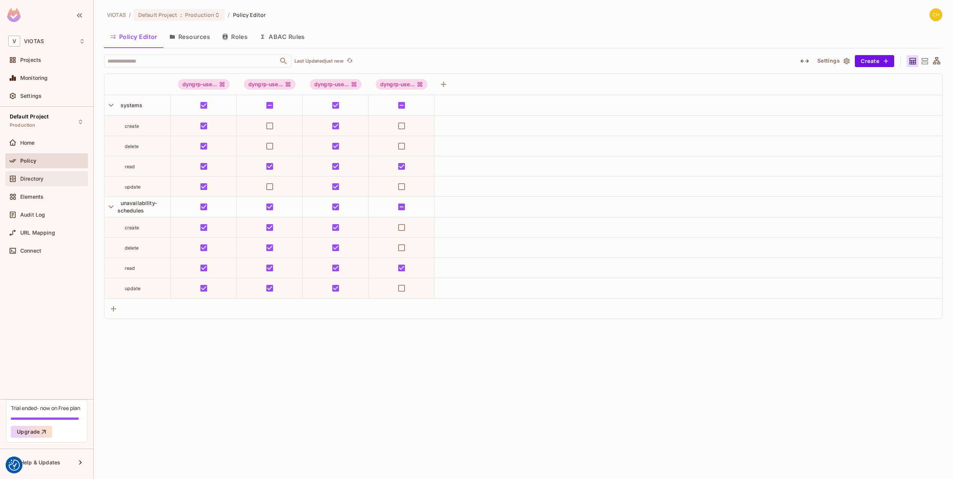
click at [50, 185] on div "Directory" at bounding box center [46, 178] width 83 height 15
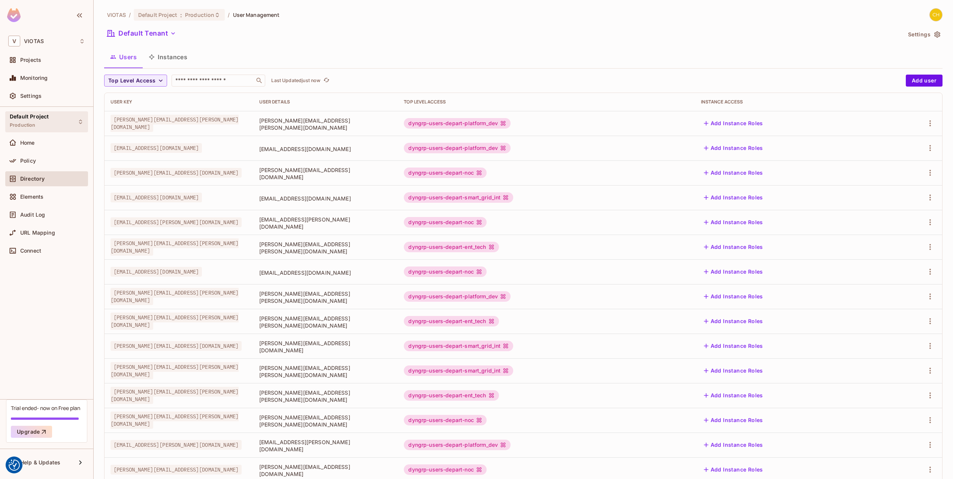
click at [38, 115] on span "Default Project" at bounding box center [29, 117] width 39 height 6
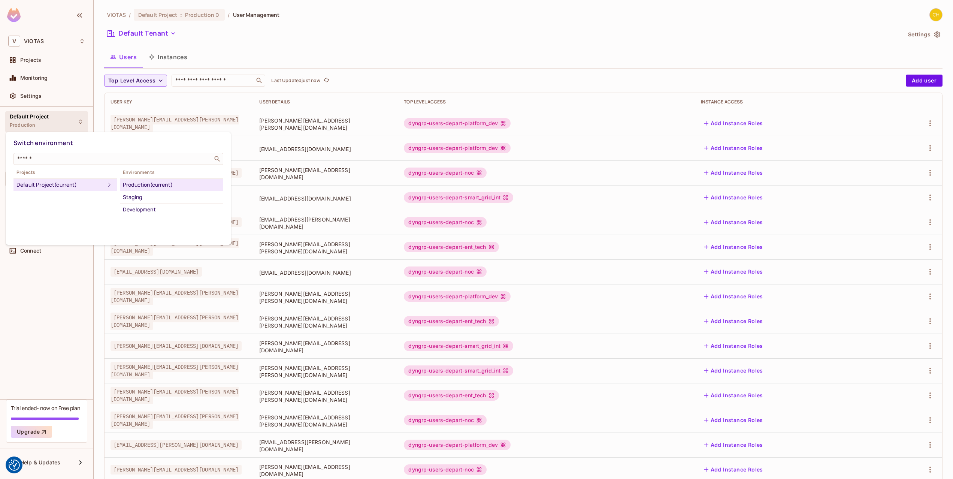
click at [42, 100] on div at bounding box center [476, 239] width 953 height 479
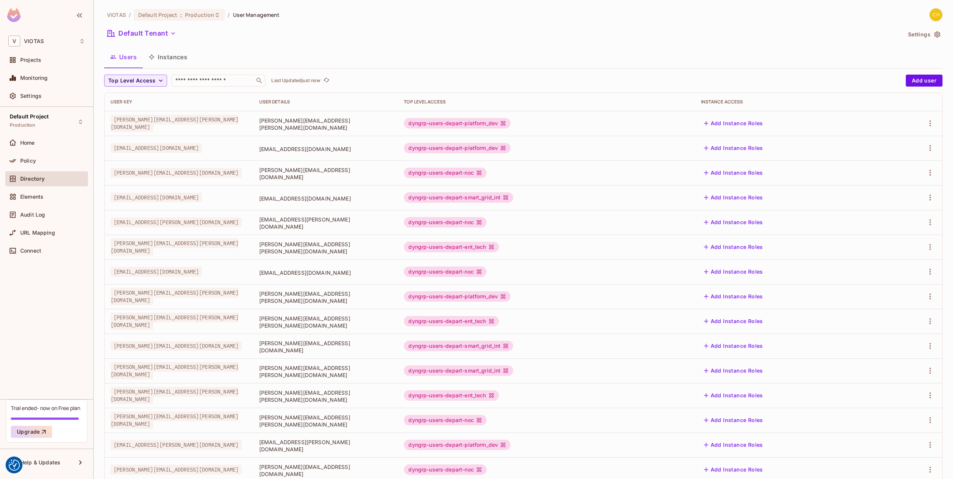
click at [20, 92] on div at bounding box center [14, 95] width 12 height 9
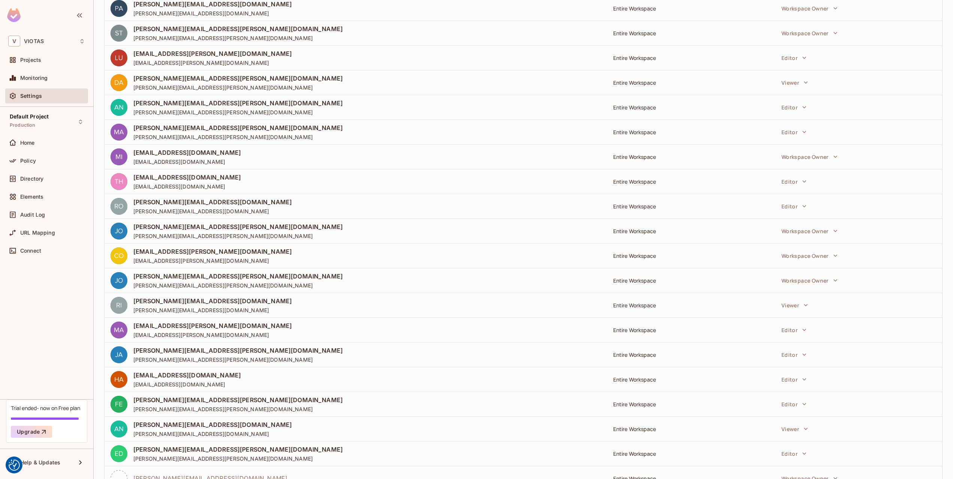
scroll to position [222, 0]
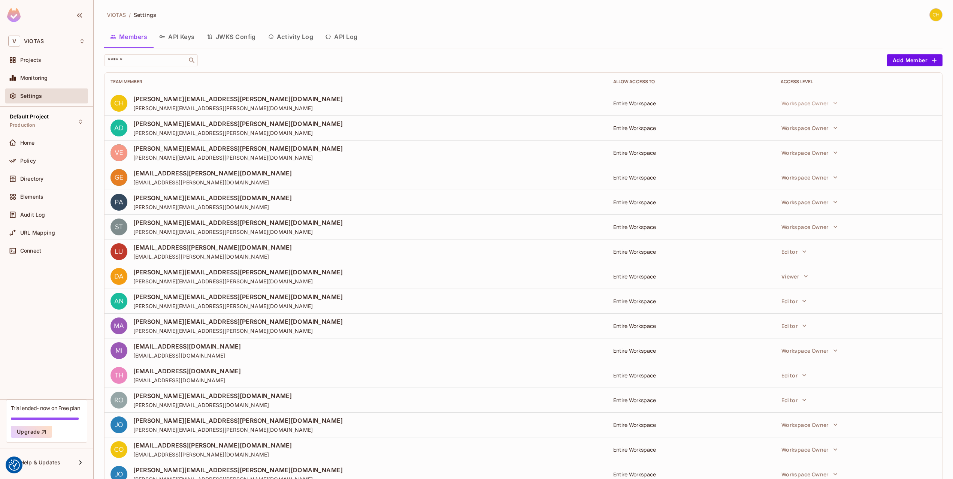
click at [246, 39] on button "JWKS Config" at bounding box center [231, 36] width 61 height 19
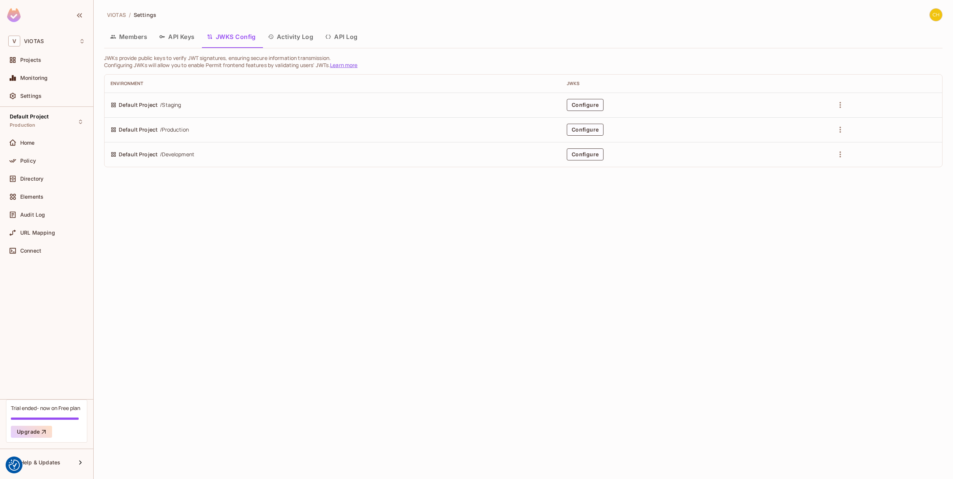
click at [293, 40] on button "Activity Log" at bounding box center [291, 36] width 58 height 19
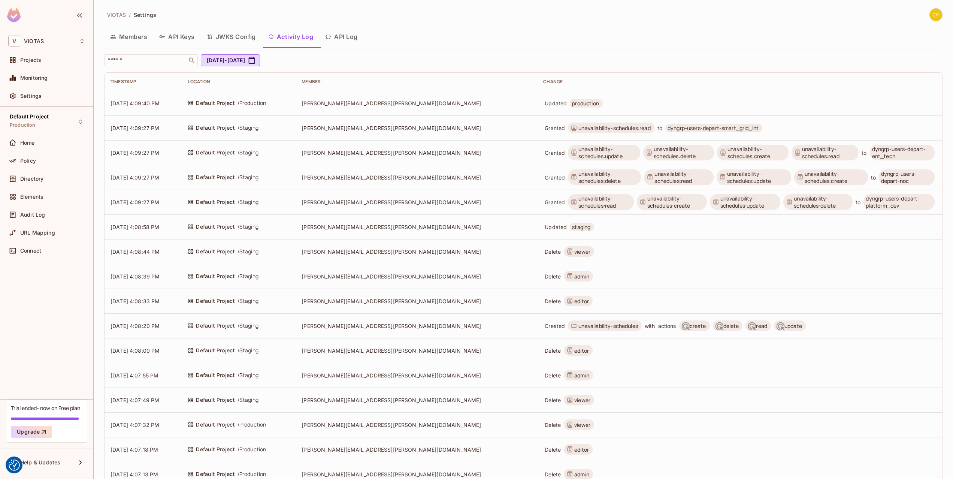
click at [352, 39] on button "API Log" at bounding box center [341, 36] width 44 height 19
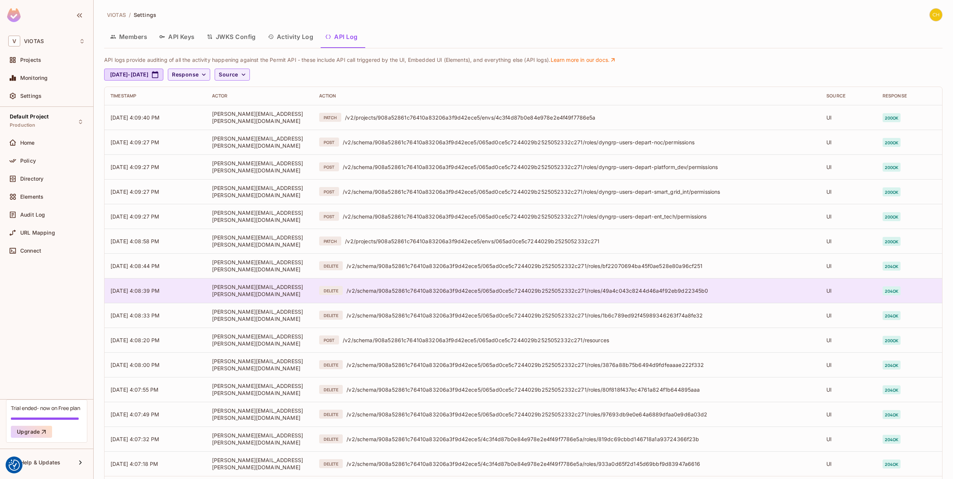
scroll to position [3, 0]
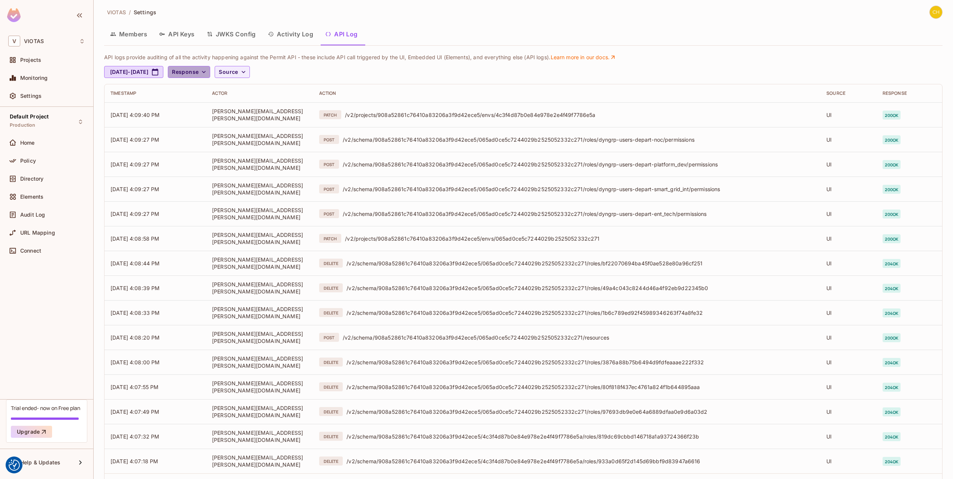
click at [208, 71] on icon "button" at bounding box center [203, 71] width 7 height 7
click at [254, 74] on div at bounding box center [476, 239] width 953 height 479
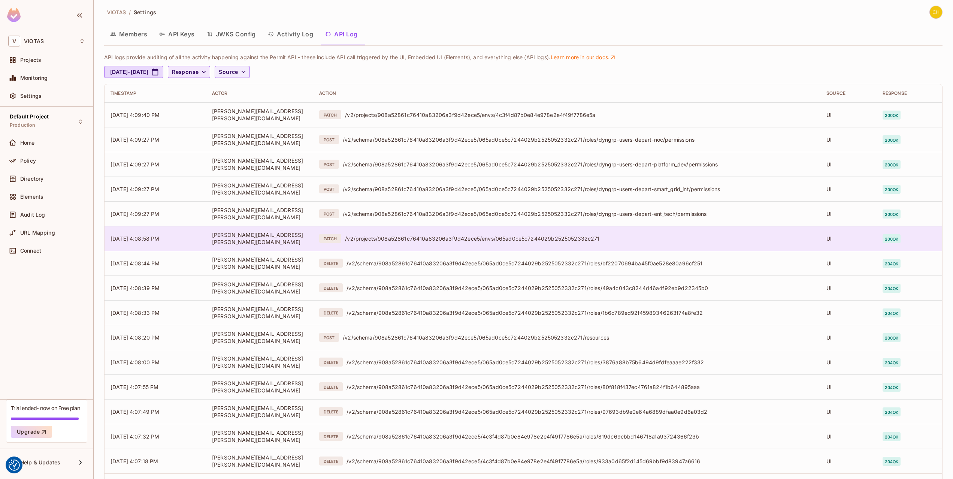
scroll to position [39, 0]
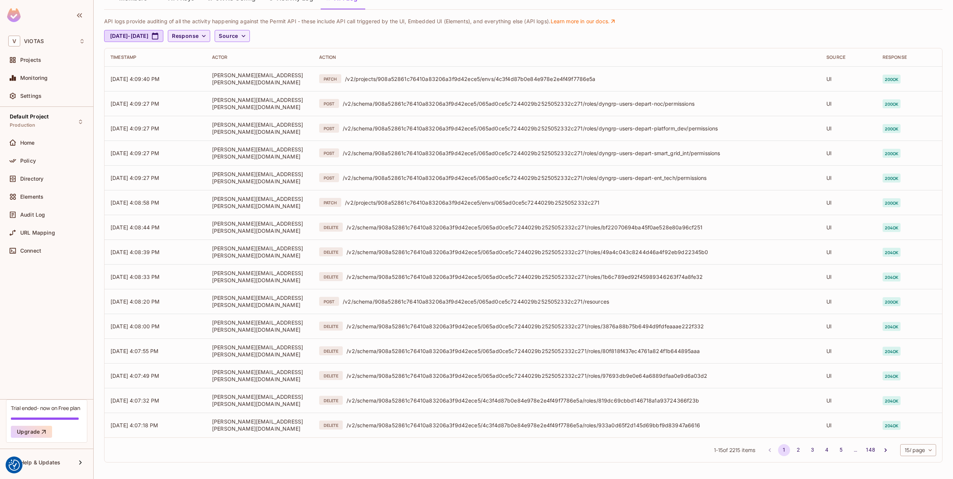
click at [875, 454] on li "148" at bounding box center [871, 450] width 16 height 12
click at [836, 453] on button "5" at bounding box center [841, 450] width 12 height 12
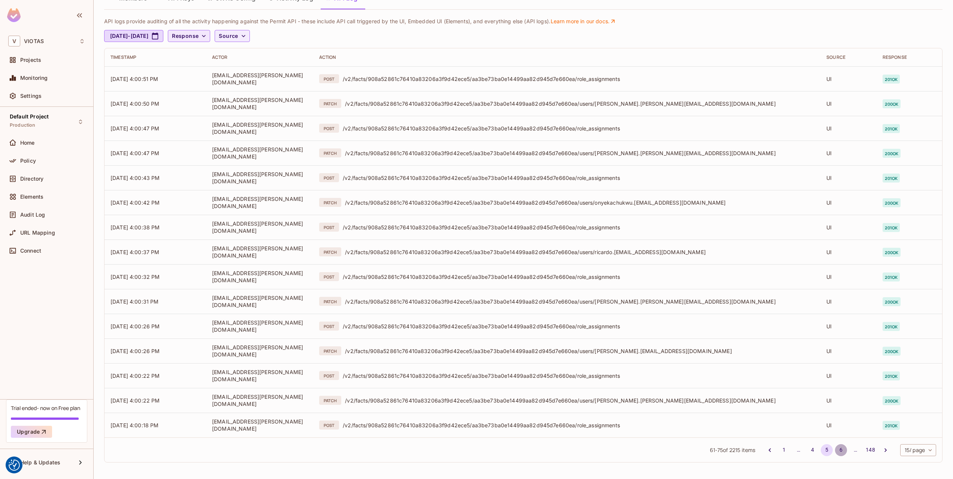
click at [840, 452] on button "6" at bounding box center [841, 450] width 12 height 12
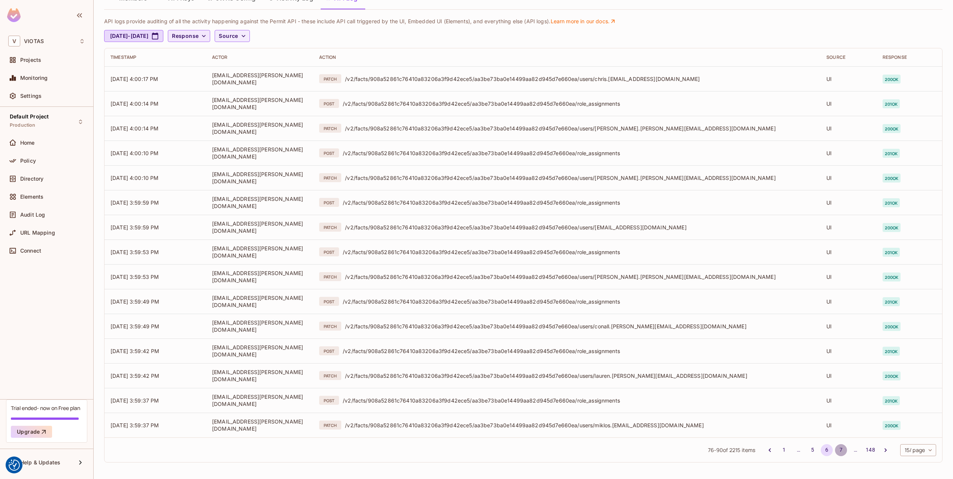
click at [842, 452] on button "7" at bounding box center [841, 450] width 12 height 12
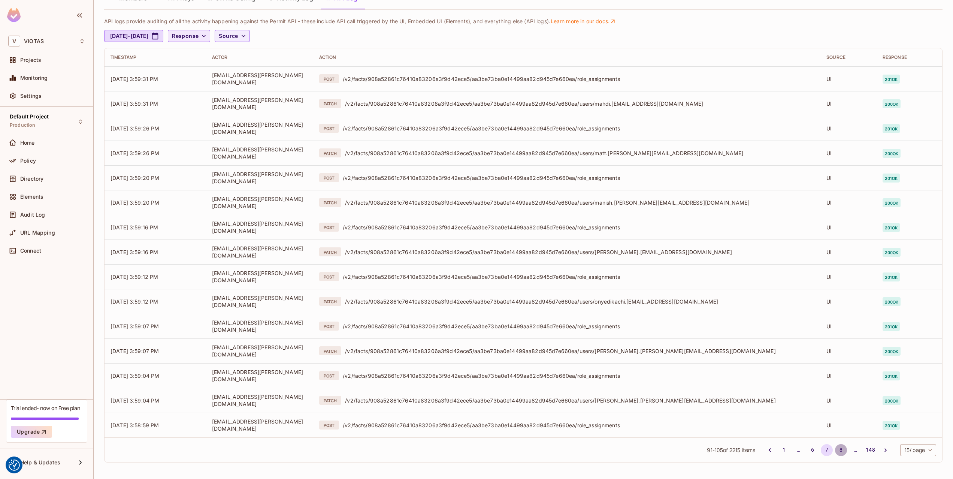
click at [845, 449] on button "8" at bounding box center [841, 450] width 12 height 12
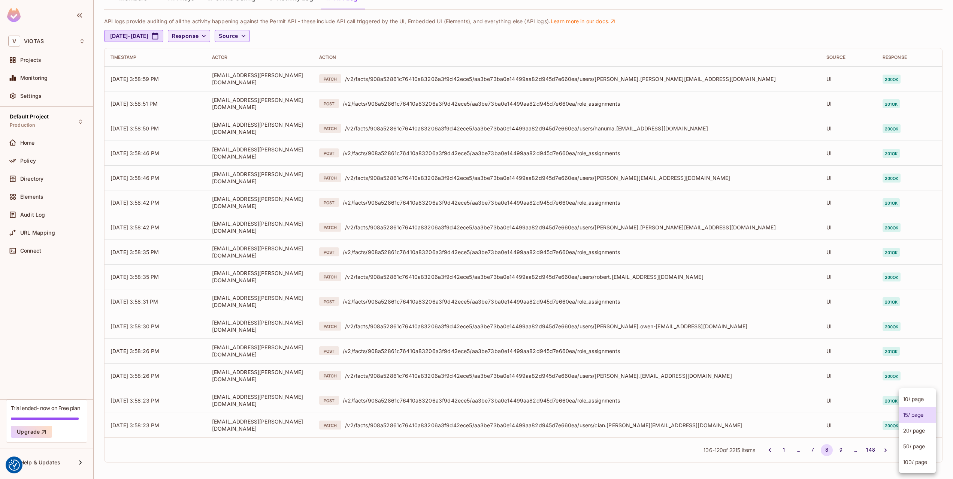
click at [925, 446] on body "We use cookies to enhance your browsing experience, serve personalized ads or c…" at bounding box center [476, 239] width 953 height 479
click at [914, 463] on li "100 / page" at bounding box center [917, 462] width 37 height 16
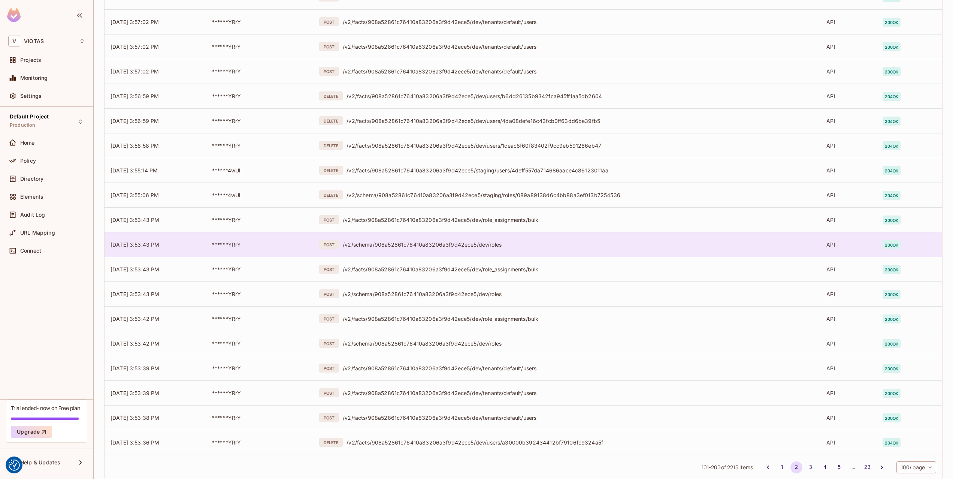
scroll to position [2141, 0]
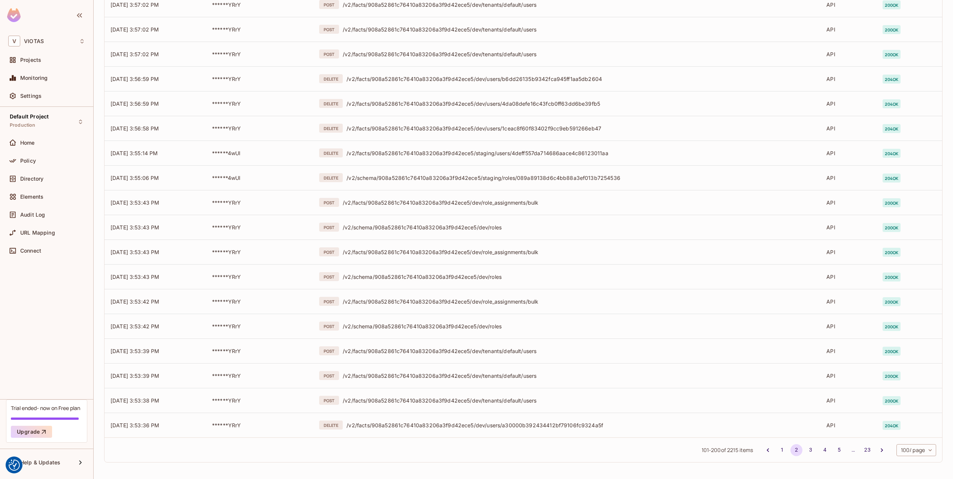
click at [833, 450] on button "5" at bounding box center [839, 450] width 12 height 12
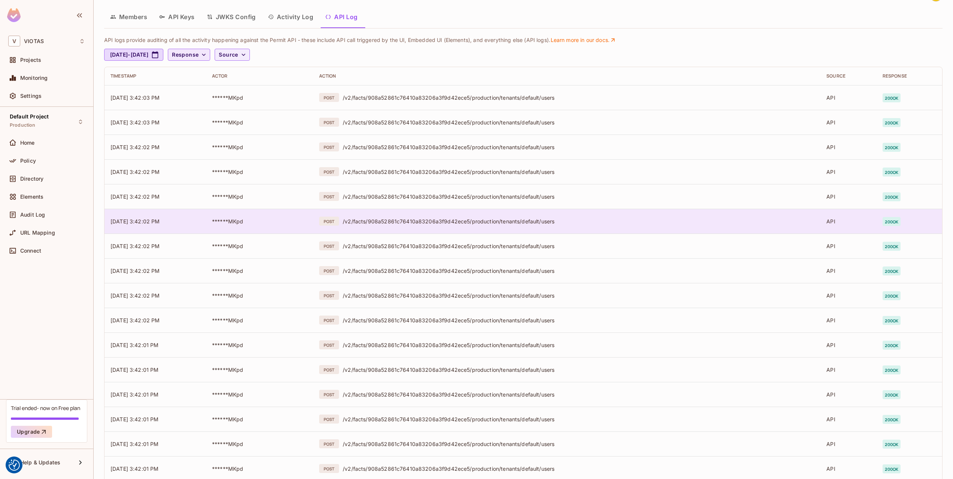
scroll to position [0, 0]
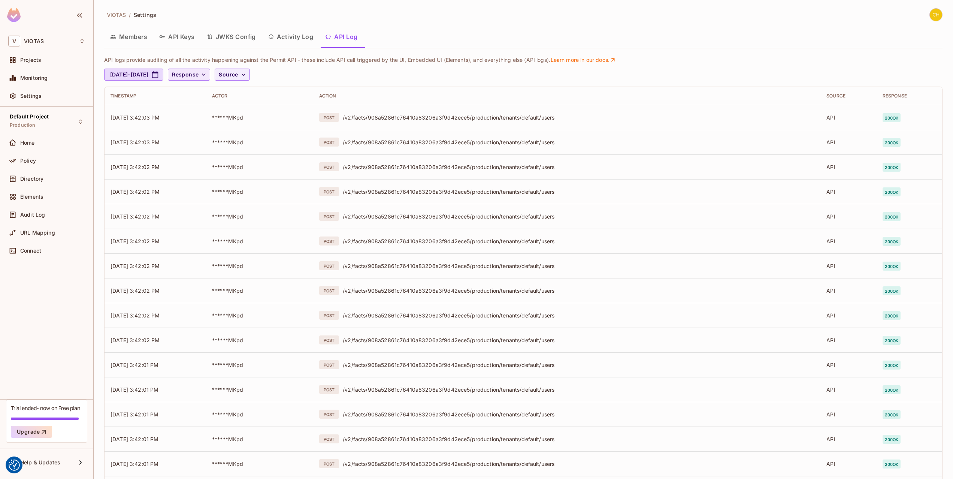
click at [138, 46] on div "Members API Keys JWKS Config Activity Log API Log" at bounding box center [523, 37] width 839 height 21
click at [57, 60] on div "Projects" at bounding box center [52, 60] width 65 height 6
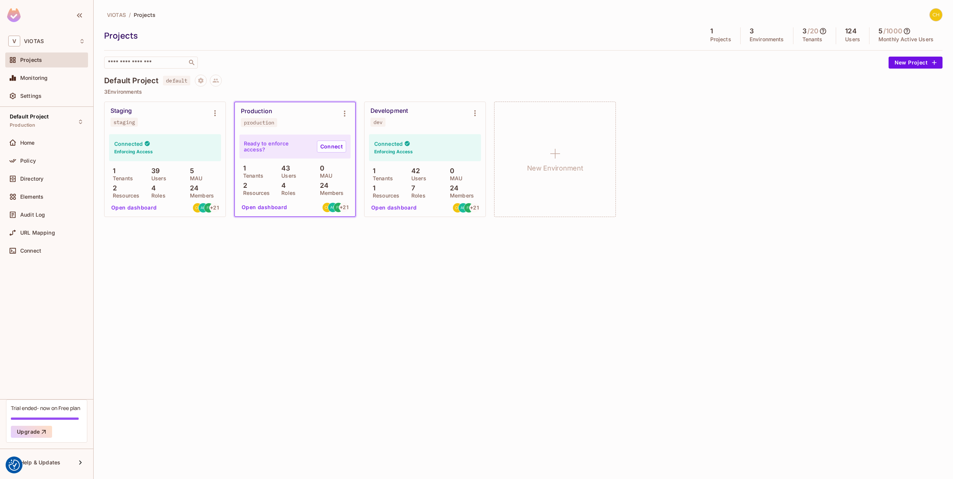
click at [370, 60] on div "​" at bounding box center [494, 63] width 781 height 12
click at [309, 91] on p "3 Environments" at bounding box center [523, 92] width 839 height 6
click at [37, 143] on div "Home" at bounding box center [52, 143] width 65 height 6
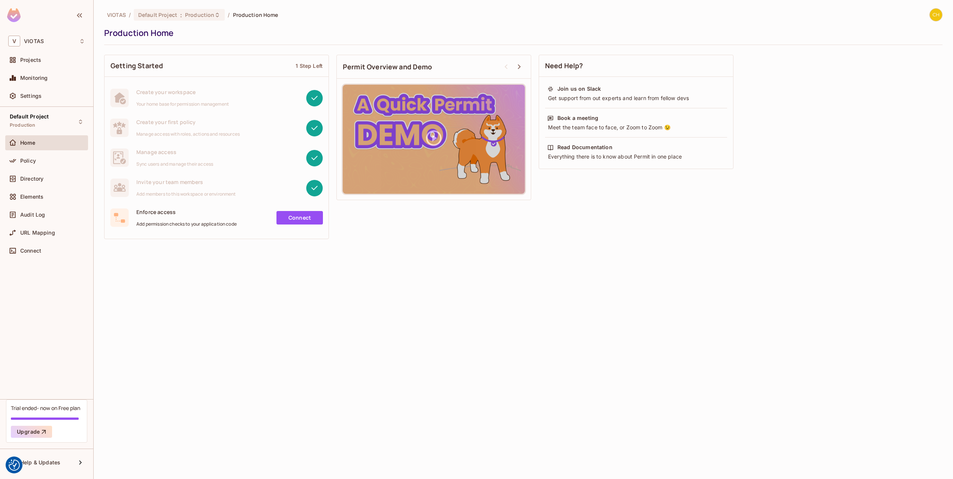
click at [166, 143] on div "Manage access Sync users and manage their access" at bounding box center [217, 158] width 224 height 30
